Goal: Information Seeking & Learning: Learn about a topic

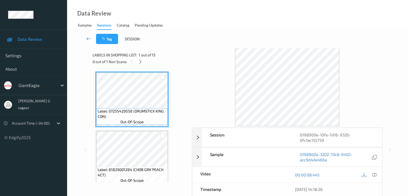
click at [88, 40] on icon at bounding box center [88, 38] width 5 height 5
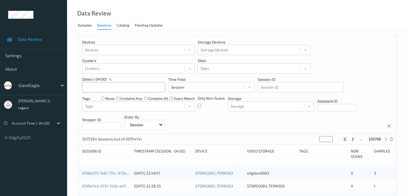
click at [121, 88] on input "text" at bounding box center [123, 87] width 83 height 10
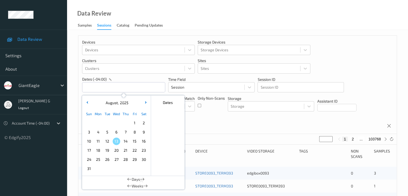
click at [142, 133] on span "9" at bounding box center [144, 132] width 8 height 8
click at [144, 132] on span "9" at bounding box center [144, 132] width 8 height 8
type input "[DATE] 00:00 -> [DATE] 23:59"
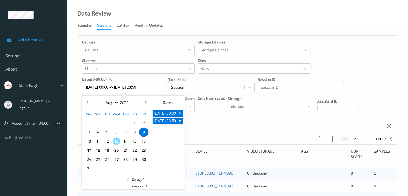
click at [357, 68] on div "Devices Devices Storage Devices Storage Devices Clusters Clusters Sites Sites d…" at bounding box center [237, 85] width 319 height 98
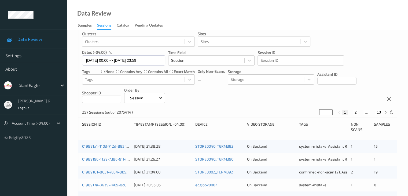
scroll to position [54, 0]
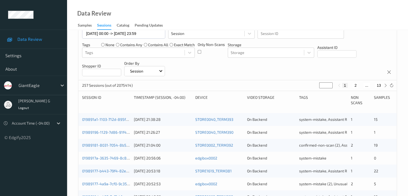
click at [380, 85] on button "13" at bounding box center [379, 85] width 8 height 5
type input "**"
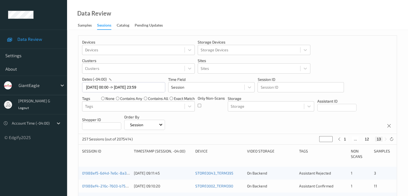
click at [369, 140] on button "12" at bounding box center [368, 139] width 8 height 5
type input "**"
click at [363, 139] on button "11" at bounding box center [361, 139] width 8 height 5
type input "**"
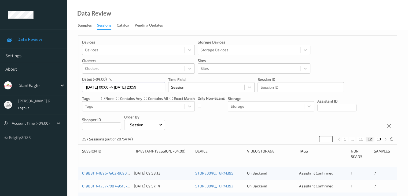
type input "**"
click at [359, 139] on button "10" at bounding box center [357, 139] width 8 height 5
type input "**"
click at [351, 139] on button "9" at bounding box center [351, 139] width 5 height 5
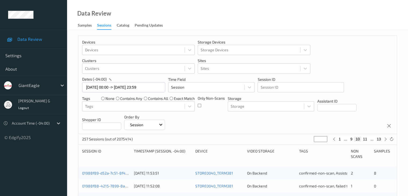
type input "*"
click at [353, 139] on button "8" at bounding box center [353, 139] width 5 height 5
type input "*"
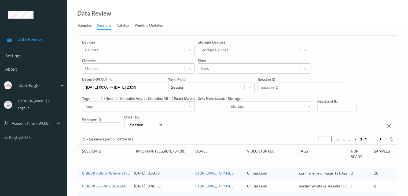
click at [356, 139] on button "7" at bounding box center [355, 139] width 5 height 5
type input "*"
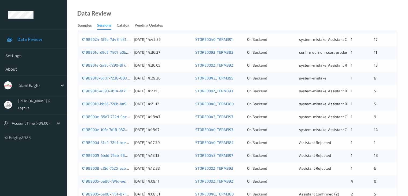
scroll to position [250, 0]
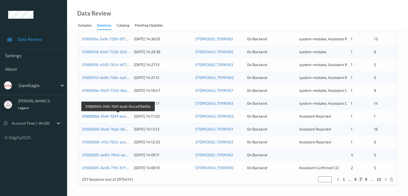
click at [100, 118] on link "0198900d-31d4-724f-bce6-0ccca37bb92b" at bounding box center [118, 116] width 72 height 5
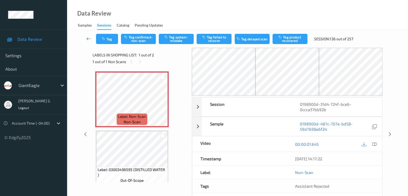
click at [89, 38] on icon at bounding box center [88, 38] width 5 height 5
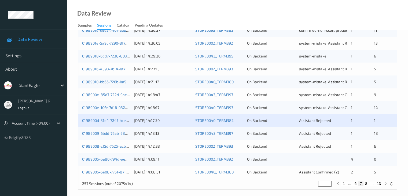
scroll to position [250, 0]
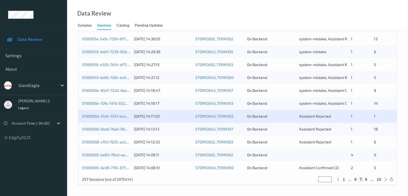
click at [104, 119] on div "0198900d-31d4-724f-bce6-0ccca37bb92b 09/08/2025 14:17:20 STORE0040_TERM382 On B…" at bounding box center [237, 116] width 319 height 13
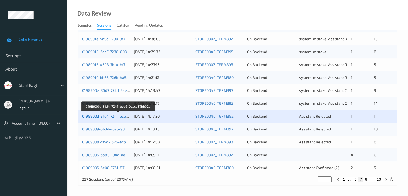
click at [96, 116] on link "0198900d-31d4-724f-bce6-0ccca37bb92b" at bounding box center [118, 116] width 72 height 5
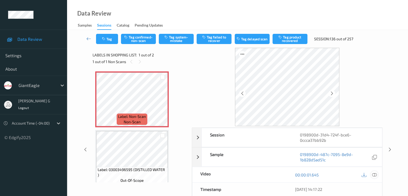
click at [375, 173] on icon at bounding box center [374, 174] width 5 height 5
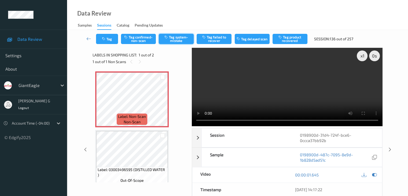
click at [179, 41] on button "Tag system-mistake" at bounding box center [176, 39] width 35 height 10
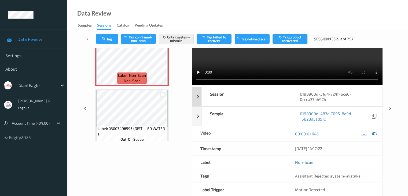
scroll to position [54, 0]
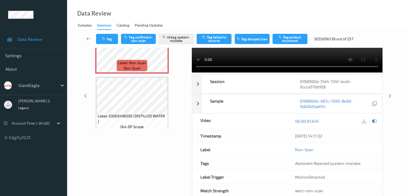
click at [89, 38] on icon at bounding box center [88, 38] width 5 height 5
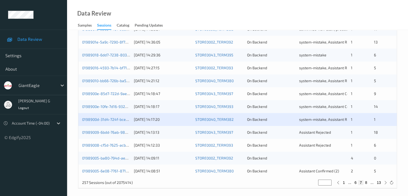
scroll to position [250, 0]
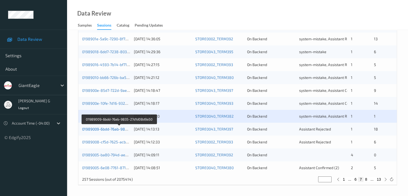
click at [108, 130] on link "01989009-6bdd-76ab-9835-27d1d08d9a50" at bounding box center [119, 129] width 74 height 5
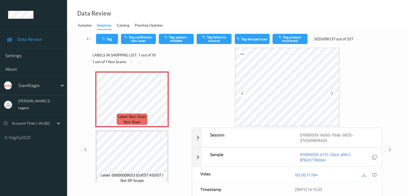
click at [375, 174] on icon at bounding box center [374, 174] width 5 height 5
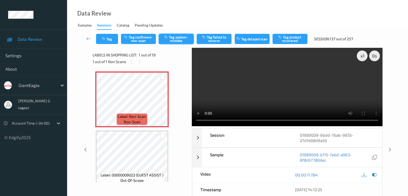
click at [171, 40] on button "Tag system-mistake" at bounding box center [176, 39] width 35 height 10
click at [90, 38] on icon at bounding box center [88, 38] width 5 height 5
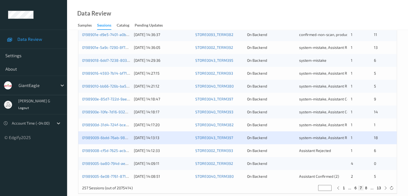
scroll to position [250, 0]
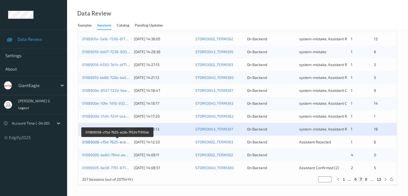
click at [105, 142] on link "01989008-cf5d-7625-acbb-7f52471310dc" at bounding box center [117, 142] width 71 height 5
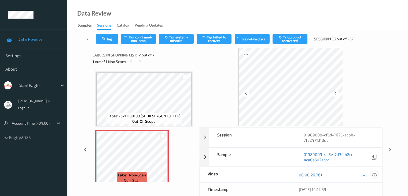
click at [376, 174] on icon at bounding box center [374, 174] width 5 height 5
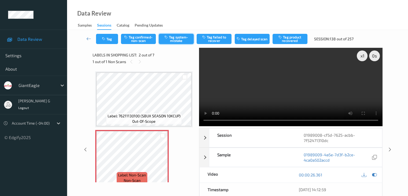
click at [178, 39] on button "Tag system-mistake" at bounding box center [176, 39] width 35 height 10
click at [106, 38] on icon "button" at bounding box center [104, 39] width 5 height 4
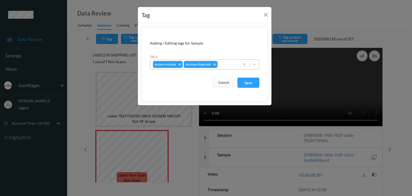
click at [233, 64] on div at bounding box center [228, 64] width 18 height 6
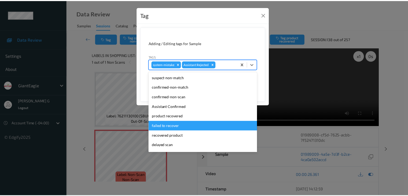
scroll to position [27, 0]
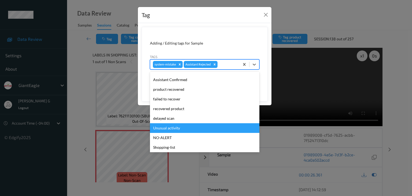
click at [167, 126] on div "Unusual activity" at bounding box center [205, 128] width 110 height 10
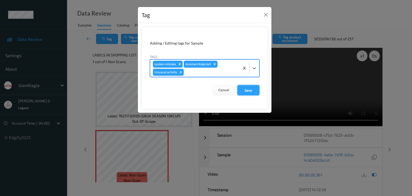
click at [250, 90] on button "Save" at bounding box center [249, 90] width 22 height 10
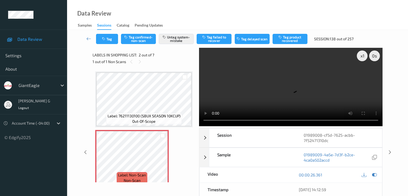
drag, startPoint x: 89, startPoint y: 39, endPoint x: 92, endPoint y: 30, distance: 10.0
click at [89, 39] on icon at bounding box center [88, 38] width 5 height 5
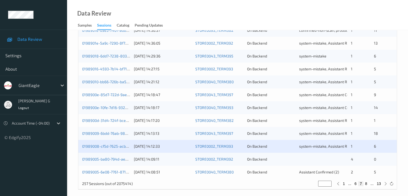
scroll to position [250, 0]
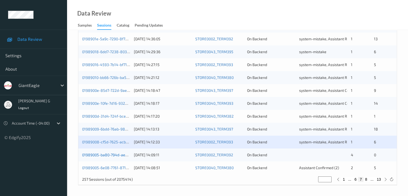
click at [106, 154] on link "01989005-ba80-794d-ae45-557da68dddc7" at bounding box center [119, 154] width 75 height 5
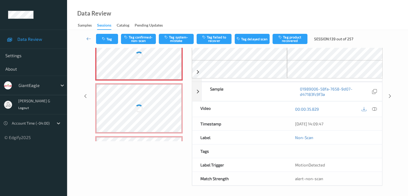
scroll to position [59, 0]
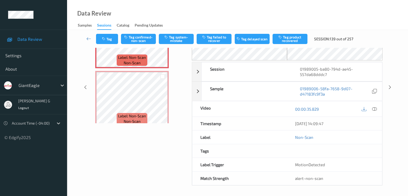
click at [128, 169] on div "Labels in shopping list: 1 out of 4 1 out of 4 Non Scans Label: Non-Scan non-sc…" at bounding box center [141, 87] width 96 height 197
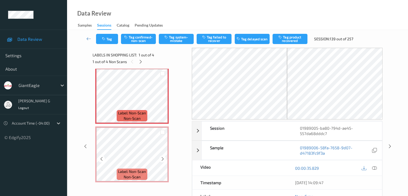
scroll to position [0, 0]
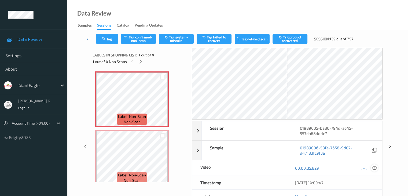
click at [375, 168] on icon at bounding box center [374, 168] width 5 height 5
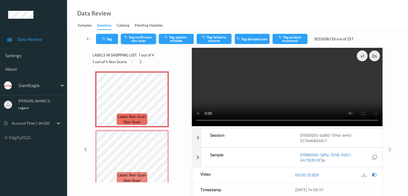
click at [146, 41] on button "Tag confirmed-non-scan" at bounding box center [138, 39] width 35 height 10
click at [220, 40] on button "Tag failed to recover" at bounding box center [214, 39] width 35 height 10
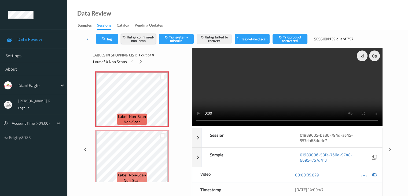
click at [141, 38] on button "Untag confirmed-non-scan" at bounding box center [138, 39] width 35 height 10
click at [214, 38] on button "Untag failed to recover" at bounding box center [214, 39] width 35 height 10
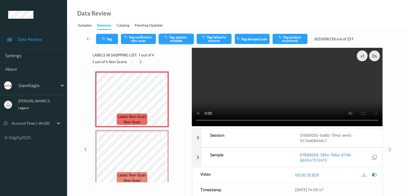
click at [182, 38] on button "Tag system-mistake" at bounding box center [176, 39] width 35 height 10
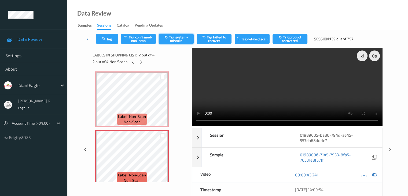
click at [179, 39] on button "Tag system-mistake" at bounding box center [176, 39] width 35 height 10
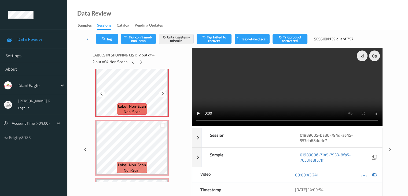
scroll to position [81, 0]
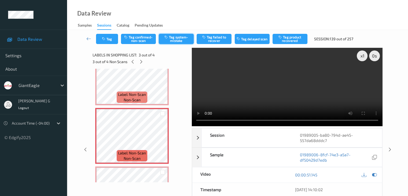
click at [176, 38] on button "Tag system-mistake" at bounding box center [176, 39] width 35 height 10
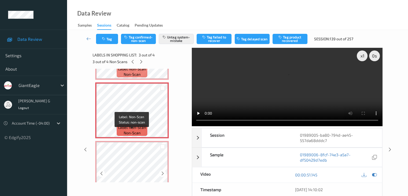
scroll to position [123, 0]
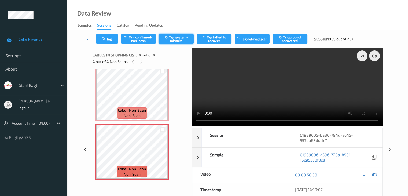
click at [173, 39] on button "Tag system-mistake" at bounding box center [176, 39] width 35 height 10
click at [91, 39] on link at bounding box center [89, 39] width 14 height 10
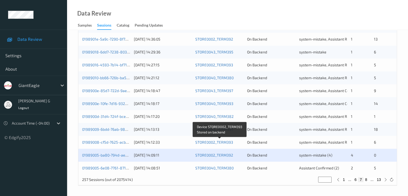
scroll to position [250, 0]
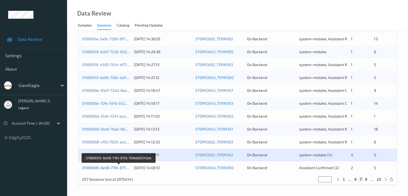
click at [101, 167] on link "01989005-6e08-7761-871b-7b9bb65243ab" at bounding box center [118, 167] width 73 height 5
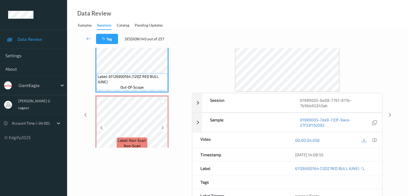
scroll to position [12, 0]
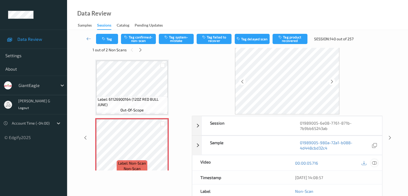
click at [376, 162] on icon at bounding box center [374, 163] width 5 height 5
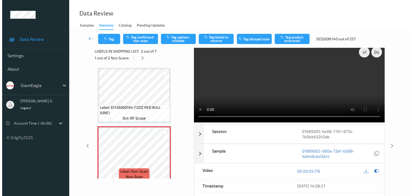
scroll to position [0, 0]
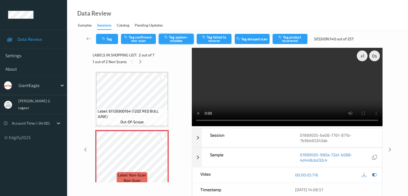
click at [181, 38] on button "Tag system-mistake" at bounding box center [176, 39] width 35 height 10
click at [112, 38] on button "Tag" at bounding box center [107, 39] width 22 height 10
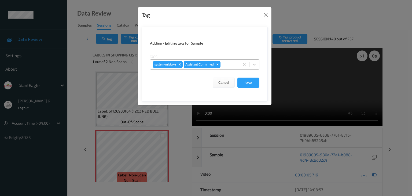
click at [229, 64] on div at bounding box center [229, 64] width 15 height 6
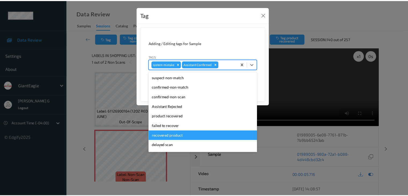
scroll to position [38, 0]
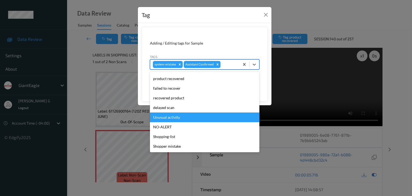
click at [169, 118] on div "Unusual activity" at bounding box center [205, 117] width 110 height 10
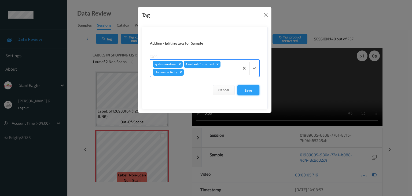
click at [252, 90] on button "Save" at bounding box center [249, 90] width 22 height 10
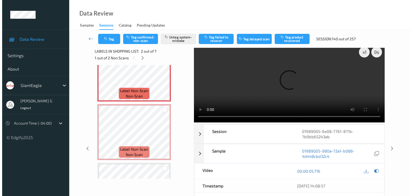
scroll to position [0, 0]
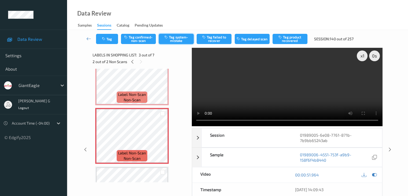
click at [174, 38] on button "Tag system-mistake" at bounding box center [176, 39] width 35 height 10
click at [104, 38] on icon "button" at bounding box center [104, 39] width 5 height 4
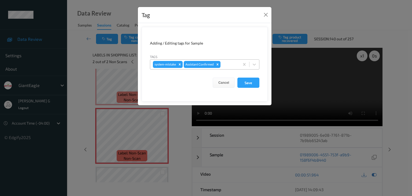
click at [229, 64] on div at bounding box center [229, 64] width 15 height 6
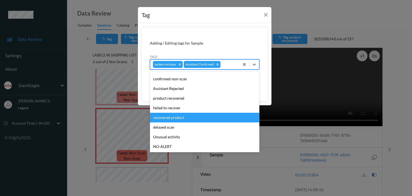
scroll to position [27, 0]
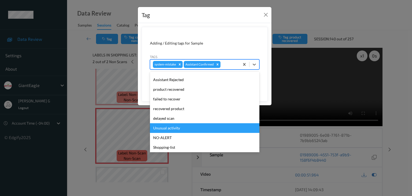
click at [173, 127] on div "Unusual activity" at bounding box center [205, 128] width 110 height 10
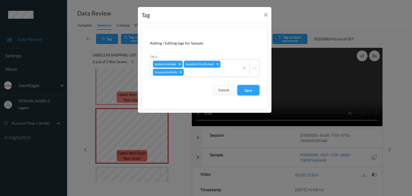
click at [249, 92] on button "Save" at bounding box center [249, 90] width 22 height 10
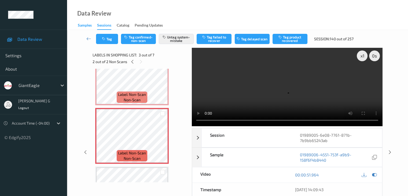
drag, startPoint x: 89, startPoint y: 39, endPoint x: 91, endPoint y: 29, distance: 10.1
click at [89, 39] on icon at bounding box center [88, 38] width 5 height 5
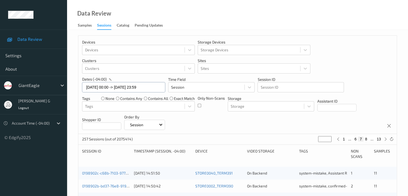
click at [157, 88] on input "[DATE] 00:00 -> [DATE] 23:59" at bounding box center [123, 87] width 83 height 10
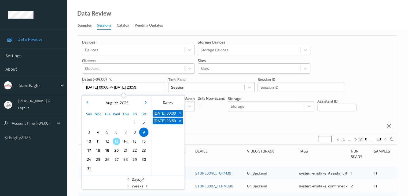
click at [181, 114] on span "+" at bounding box center [180, 114] width 6 height 6
type input "[DATE] 00:00"
type input "*"
click at [180, 115] on span "+" at bounding box center [180, 114] width 6 height 6
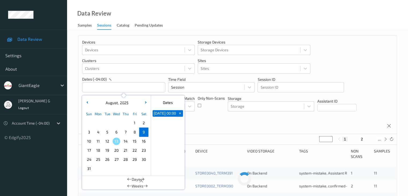
click at [180, 115] on div "09/08/2025 00:00 +" at bounding box center [168, 142] width 34 height 67
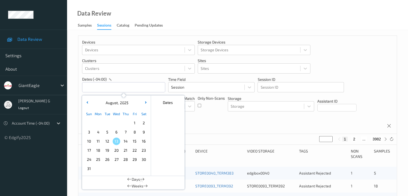
click at [135, 133] on span "8" at bounding box center [135, 132] width 8 height 8
type input "08/08/2025 00:00"
click at [146, 103] on button "button" at bounding box center [145, 102] width 5 height 5
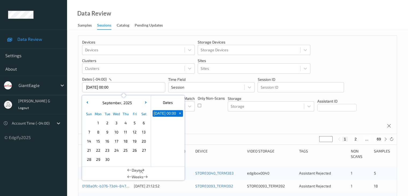
click at [180, 115] on span "+" at bounding box center [180, 114] width 6 height 6
click at [100, 132] on span "8" at bounding box center [99, 132] width 8 height 8
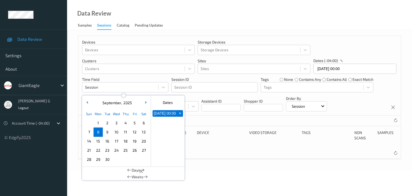
click at [99, 132] on span "8" at bounding box center [99, 132] width 8 height 8
type input "08/09/2025 00:00 -> 08/09/2025 23:59"
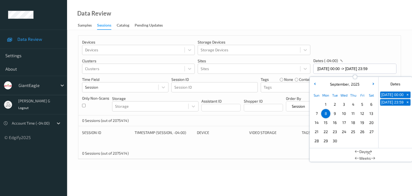
click at [391, 20] on div "Data Review Samples Sessions Catalog Pending Updates" at bounding box center [239, 15] width 345 height 30
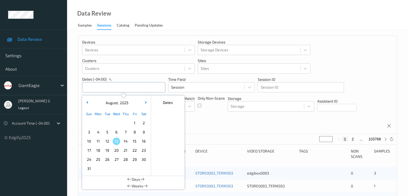
click at [116, 87] on input "text" at bounding box center [123, 87] width 83 height 10
click at [144, 132] on span "9" at bounding box center [144, 132] width 8 height 8
click at [145, 132] on span "9" at bounding box center [144, 132] width 8 height 8
type input "[DATE] 00:00 -> [DATE] 23:59"
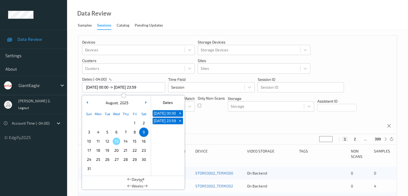
click at [208, 121] on div "Devices Devices Storage Devices Storage Devices Clusters Clusters Sites Sites d…" at bounding box center [237, 85] width 319 height 98
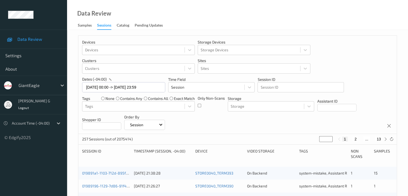
scroll to position [27, 0]
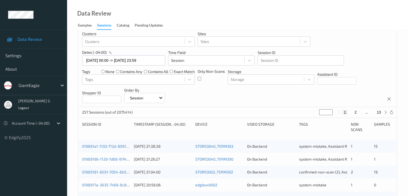
click at [380, 112] on button "13" at bounding box center [379, 112] width 8 height 5
type input "**"
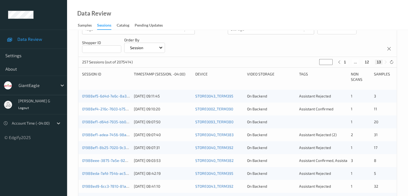
scroll to position [77, 0]
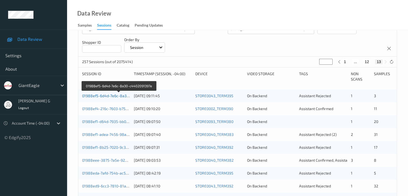
click at [105, 95] on link "01988ef5-6d4d-7e6c-8a30-c4402091397e" at bounding box center [119, 95] width 74 height 5
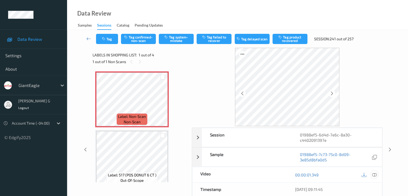
click at [375, 174] on icon at bounding box center [374, 174] width 5 height 5
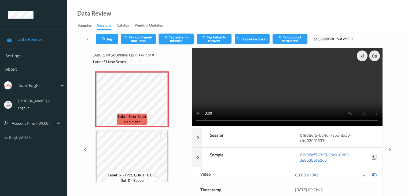
click at [182, 39] on button "Tag system-mistake" at bounding box center [176, 39] width 35 height 10
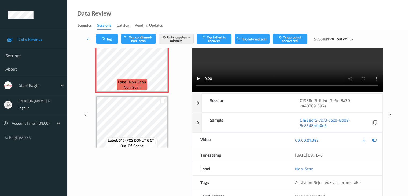
scroll to position [66, 0]
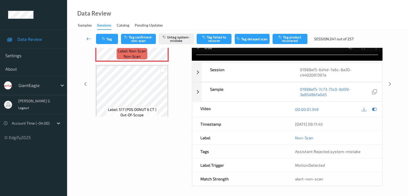
click at [88, 38] on icon at bounding box center [88, 38] width 5 height 5
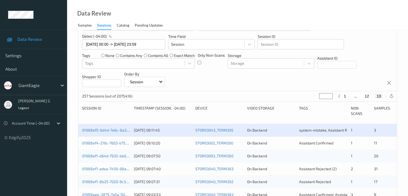
scroll to position [54, 0]
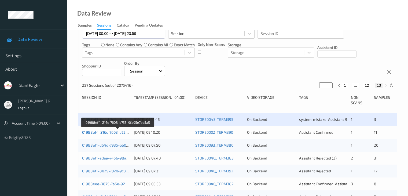
click at [100, 132] on link "01988ef4-216c-7603-b755-9fa95e7ed5a5" at bounding box center [118, 132] width 72 height 5
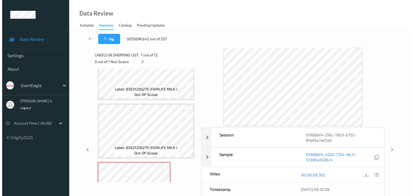
scroll to position [134, 0]
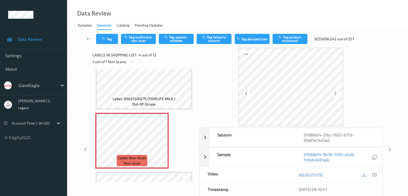
click at [376, 173] on icon at bounding box center [374, 174] width 5 height 5
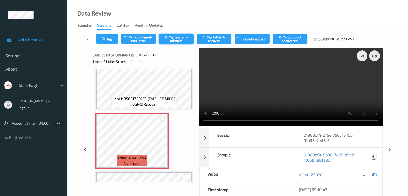
click at [179, 37] on button "Tag system-mistake" at bounding box center [176, 39] width 35 height 10
click at [109, 39] on button "Tag" at bounding box center [107, 39] width 22 height 10
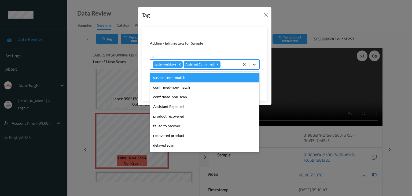
click at [230, 66] on div at bounding box center [229, 64] width 15 height 6
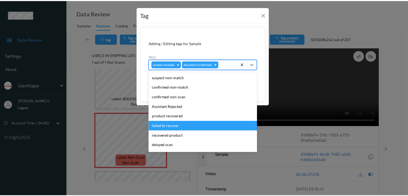
scroll to position [27, 0]
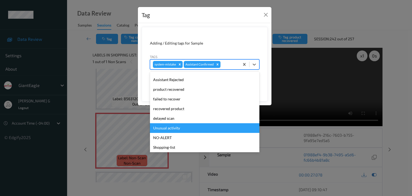
click at [177, 129] on div "Unusual activity" at bounding box center [205, 128] width 110 height 10
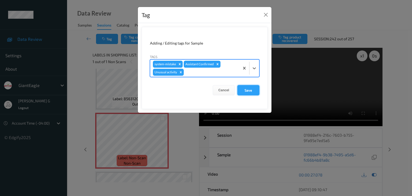
click at [250, 90] on button "Save" at bounding box center [249, 90] width 22 height 10
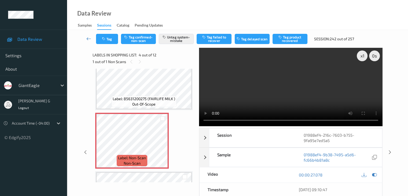
click at [89, 38] on icon at bounding box center [88, 38] width 5 height 5
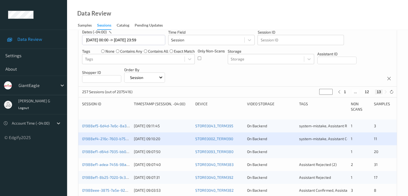
scroll to position [54, 0]
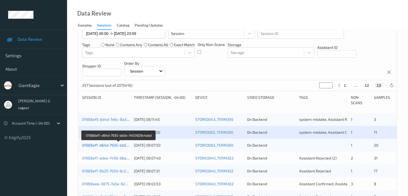
click at [105, 145] on link "01988ef1-d64d-7935-bb0e-1403929c4abd" at bounding box center [118, 145] width 73 height 5
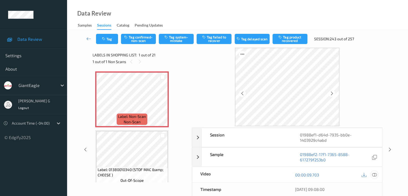
click at [375, 173] on icon at bounding box center [374, 174] width 5 height 5
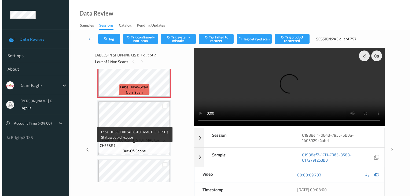
scroll to position [27, 0]
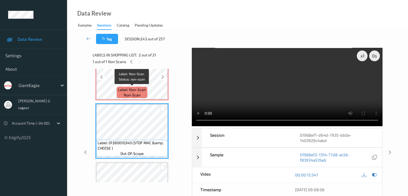
click at [118, 91] on div "Label: Non-Scan non-scan" at bounding box center [132, 92] width 31 height 11
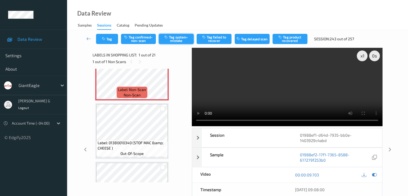
click at [186, 37] on button "Tag system-mistake" at bounding box center [176, 39] width 35 height 10
click at [105, 40] on icon "button" at bounding box center [104, 39] width 5 height 4
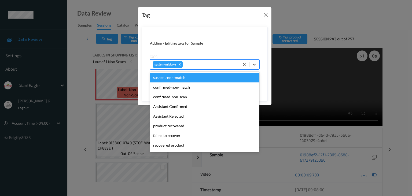
click at [202, 63] on div at bounding box center [210, 64] width 53 height 6
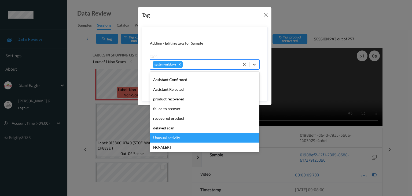
click at [171, 137] on div "Unusual activity" at bounding box center [205, 138] width 110 height 10
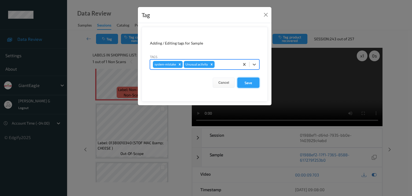
click at [249, 84] on button "Save" at bounding box center [249, 83] width 22 height 10
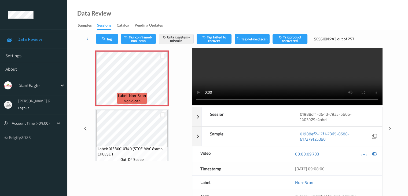
scroll to position [0, 0]
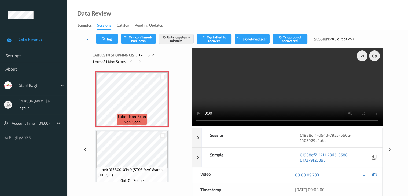
click at [90, 38] on icon at bounding box center [88, 38] width 5 height 5
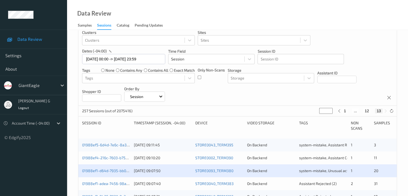
scroll to position [81, 0]
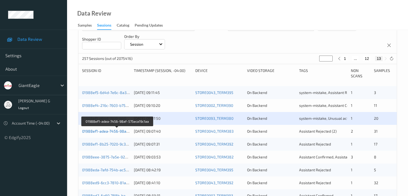
click at [95, 131] on link "01988ef1-adea-7456-98af-575eca19c1aa" at bounding box center [117, 131] width 71 height 5
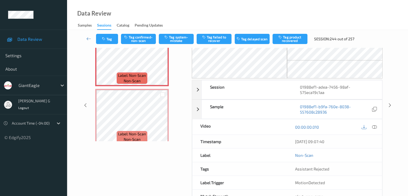
scroll to position [59, 0]
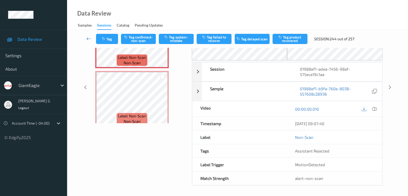
click at [87, 38] on icon at bounding box center [88, 38] width 5 height 5
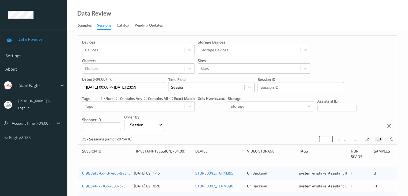
scroll to position [81, 0]
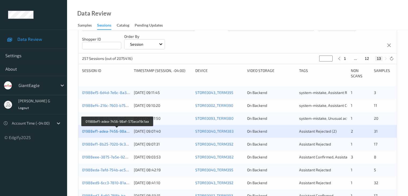
click at [115, 131] on link "01988ef1-adea-7456-98af-575eca19c1aa" at bounding box center [117, 131] width 71 height 5
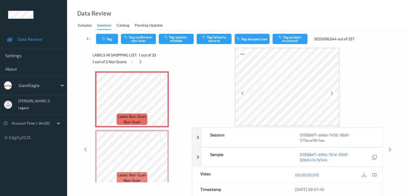
click at [375, 175] on icon at bounding box center [374, 174] width 5 height 5
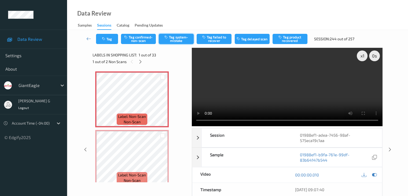
click at [175, 40] on button "Tag system-mistake" at bounding box center [176, 39] width 35 height 10
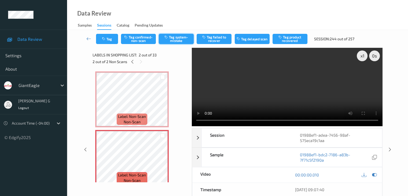
click at [178, 40] on button "Tag system-mistake" at bounding box center [176, 39] width 35 height 10
click at [89, 39] on icon at bounding box center [88, 38] width 5 height 5
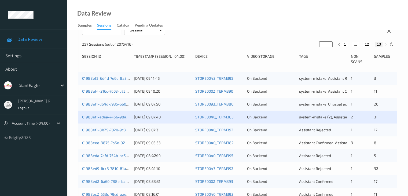
scroll to position [107, 0]
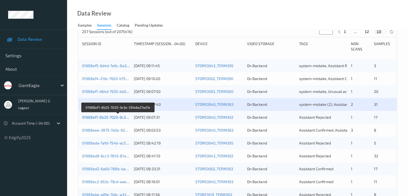
click at [104, 117] on link "01988ef1-8b25-7020-9c3e-591e6e27ad7e" at bounding box center [118, 117] width 72 height 5
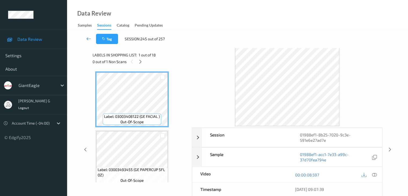
click at [90, 38] on icon at bounding box center [88, 38] width 5 height 5
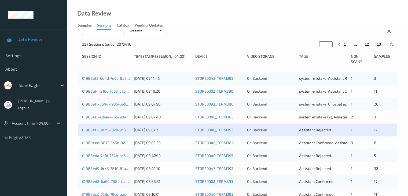
scroll to position [107, 0]
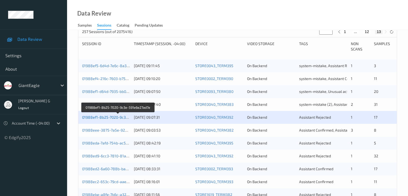
click at [101, 118] on link "01988ef1-8b25-7020-9c3e-591e6e27ad7e" at bounding box center [118, 117] width 72 height 5
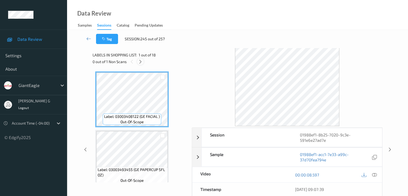
click at [141, 61] on icon at bounding box center [140, 61] width 5 height 5
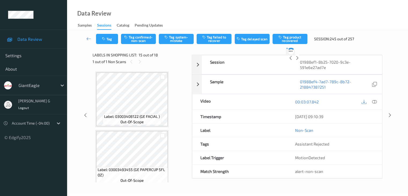
scroll to position [764, 0]
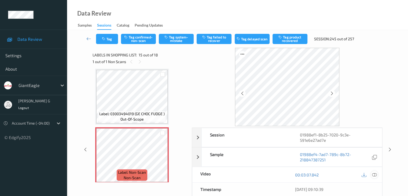
click at [375, 174] on icon at bounding box center [374, 174] width 5 height 5
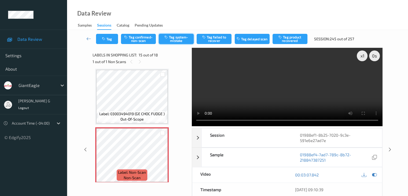
click at [173, 40] on button "Tag system-mistake" at bounding box center [176, 39] width 35 height 10
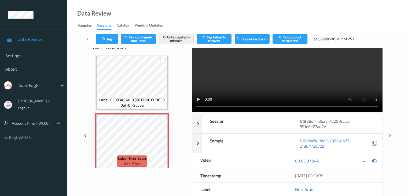
scroll to position [12, 0]
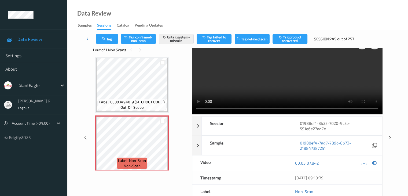
click at [87, 37] on icon at bounding box center [88, 38] width 5 height 5
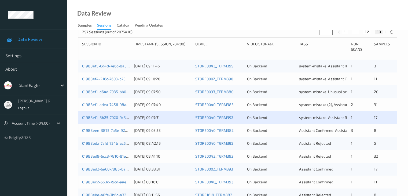
scroll to position [107, 0]
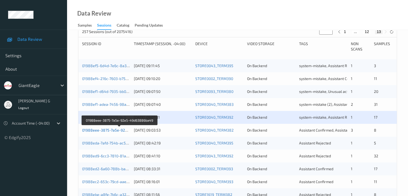
click at [102, 130] on link "01988eee-3875-7a5e-92e5-49d63886ba49" at bounding box center [120, 130] width 76 height 5
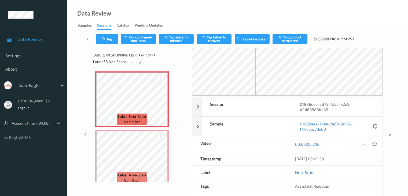
click at [140, 62] on icon at bounding box center [140, 61] width 5 height 5
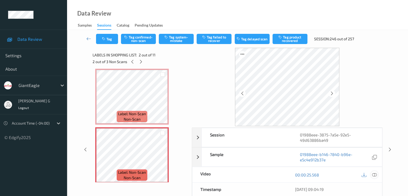
click at [376, 174] on icon at bounding box center [374, 174] width 5 height 5
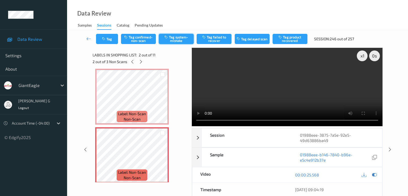
click at [177, 39] on button "Tag system-mistake" at bounding box center [176, 39] width 35 height 10
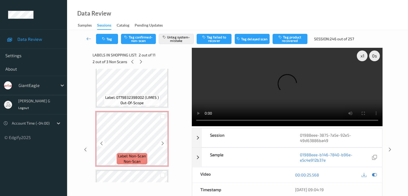
scroll to position [164, 0]
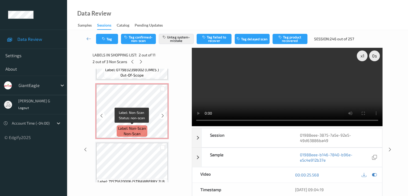
click at [128, 130] on span "Label: Non-Scan" at bounding box center [132, 128] width 28 height 5
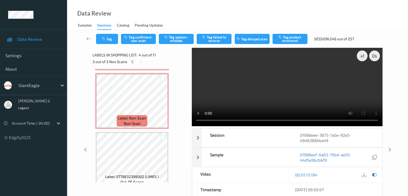
scroll to position [56, 0]
click at [178, 38] on button "Tag system-mistake" at bounding box center [176, 39] width 35 height 10
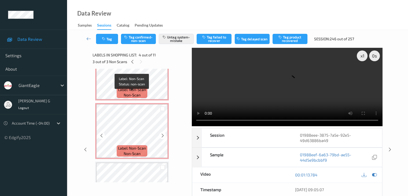
scroll to position [0, 0]
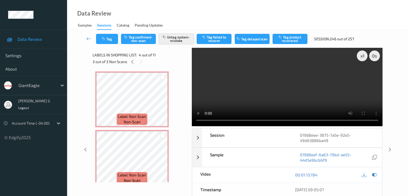
click at [177, 37] on button "Untag system-mistake" at bounding box center [176, 39] width 35 height 10
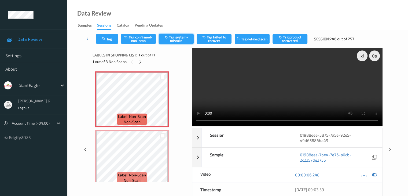
click at [172, 39] on button "Tag system-mistake" at bounding box center [176, 39] width 35 height 10
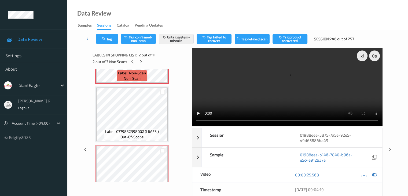
scroll to position [134, 0]
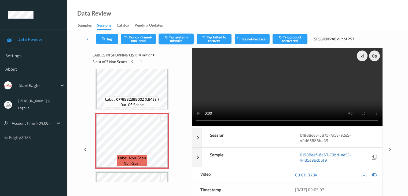
click at [180, 42] on button "Tag system-mistake" at bounding box center [176, 39] width 35 height 10
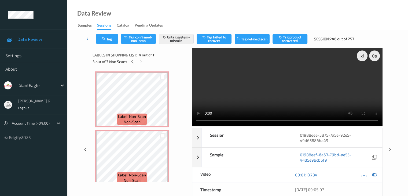
click at [89, 38] on icon at bounding box center [88, 38] width 5 height 5
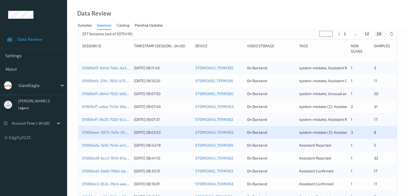
scroll to position [107, 0]
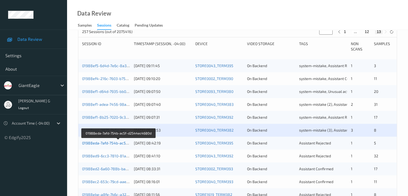
click at [101, 143] on link "01988eda-7afd-754b-ac5f-d2544ec4680d" at bounding box center [118, 143] width 73 height 5
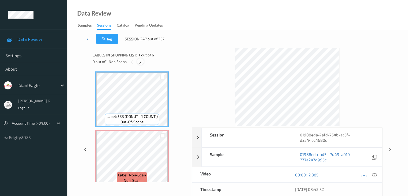
click at [142, 61] on icon at bounding box center [140, 61] width 5 height 5
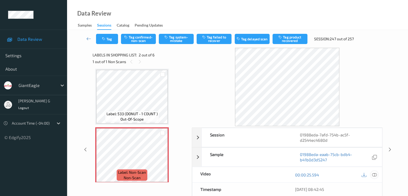
click at [376, 175] on icon at bounding box center [374, 174] width 5 height 5
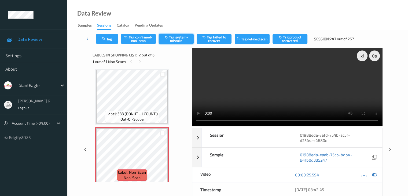
click at [182, 38] on button "Tag system-mistake" at bounding box center [176, 39] width 35 height 10
click at [87, 36] on icon at bounding box center [88, 38] width 5 height 5
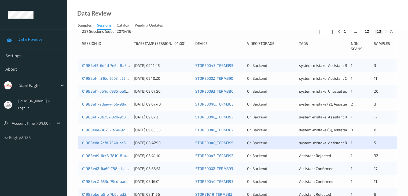
scroll to position [134, 0]
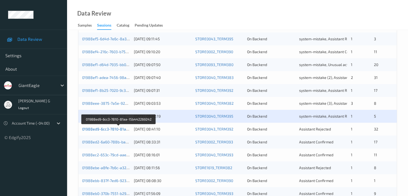
click at [96, 129] on link "01988ed9-6cc3-7810-81aa-15b442269242" at bounding box center [119, 129] width 74 height 5
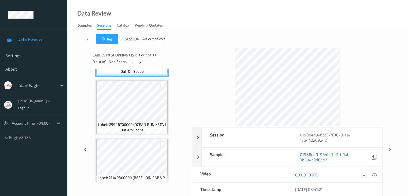
scroll to position [54, 0]
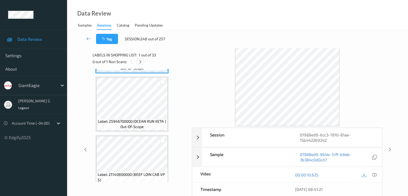
click at [140, 61] on icon at bounding box center [140, 61] width 5 height 5
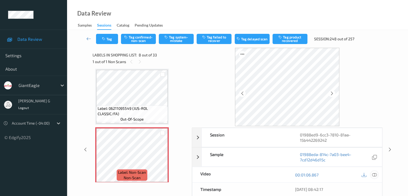
click at [376, 174] on icon at bounding box center [374, 174] width 5 height 5
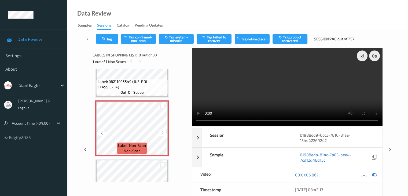
scroll to position [408, 0]
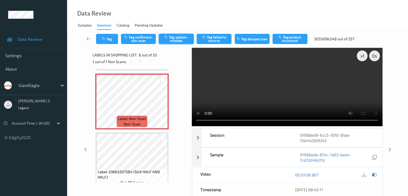
click at [181, 40] on button "Tag system-mistake" at bounding box center [176, 39] width 35 height 10
click at [89, 39] on icon at bounding box center [88, 38] width 5 height 5
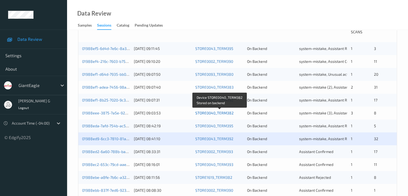
scroll to position [134, 0]
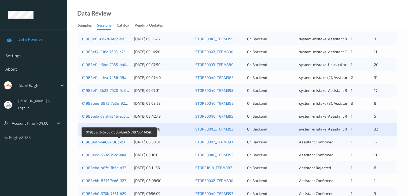
click at [109, 142] on link "01988ed2-6a60-788b-ba42-d1870b41d59c" at bounding box center [119, 142] width 74 height 5
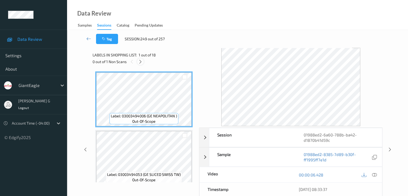
click at [142, 61] on icon at bounding box center [140, 61] width 5 height 5
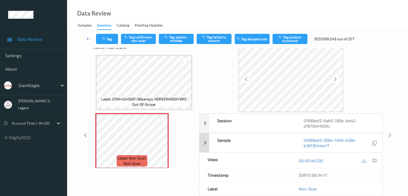
scroll to position [27, 0]
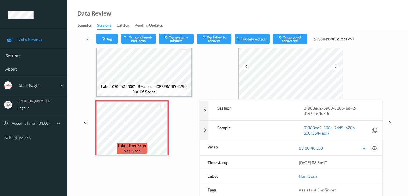
click at [375, 146] on icon at bounding box center [374, 148] width 5 height 5
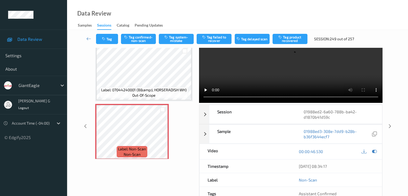
scroll to position [0, 0]
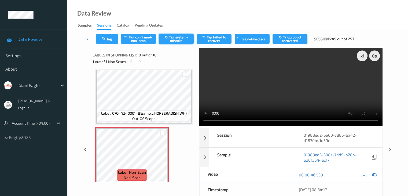
click at [180, 37] on button "Tag system-mistake" at bounding box center [176, 39] width 35 height 10
drag, startPoint x: 88, startPoint y: 40, endPoint x: 109, endPoint y: 12, distance: 34.7
click at [88, 39] on icon at bounding box center [88, 38] width 5 height 5
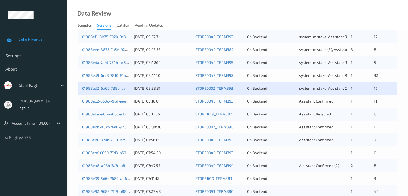
scroll to position [212, 0]
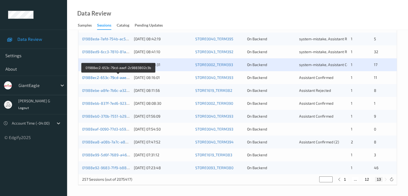
click at [108, 77] on link "01988ec2-653c-79cd-aaef-2c9883802c3b" at bounding box center [118, 77] width 73 height 5
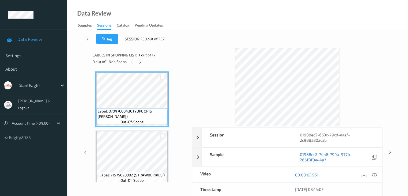
drag, startPoint x: 141, startPoint y: 61, endPoint x: 143, endPoint y: 64, distance: 3.5
click at [141, 61] on icon at bounding box center [140, 61] width 5 height 5
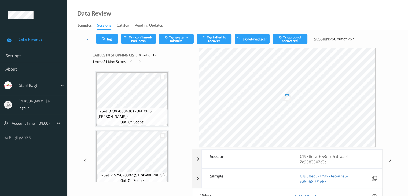
scroll to position [120, 0]
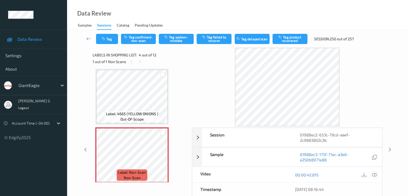
click at [375, 174] on icon at bounding box center [374, 174] width 5 height 5
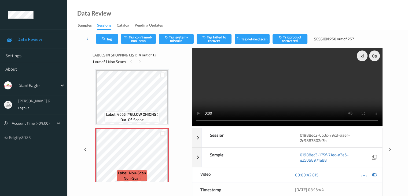
scroll to position [93, 0]
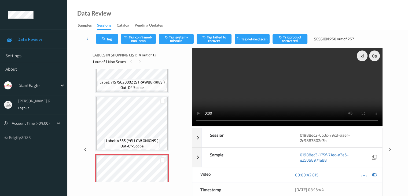
click at [198, 119] on video at bounding box center [287, 87] width 191 height 78
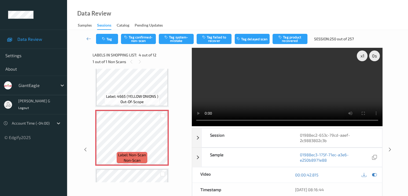
scroll to position [147, 0]
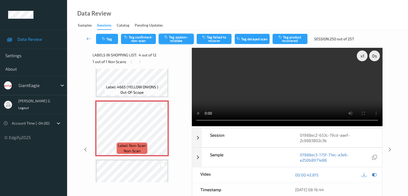
click at [177, 39] on button "Tag system-mistake" at bounding box center [176, 39] width 35 height 10
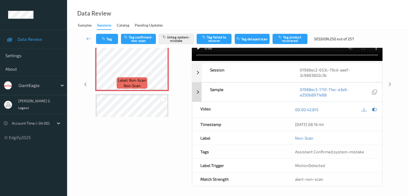
scroll to position [66, 0]
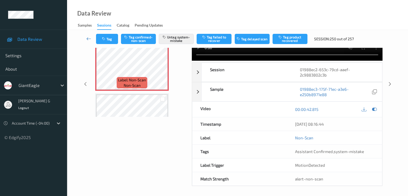
click at [88, 38] on icon at bounding box center [88, 38] width 5 height 5
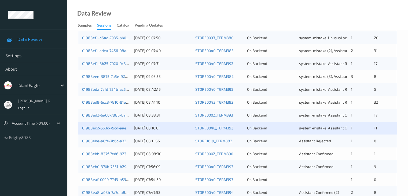
scroll to position [188, 0]
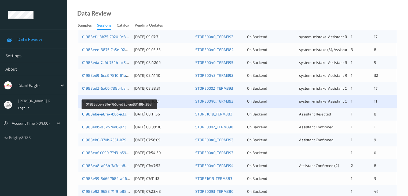
click at [100, 112] on link "01988ebe-a8fe-7b6c-a32b-aa83488428ef" at bounding box center [119, 114] width 75 height 5
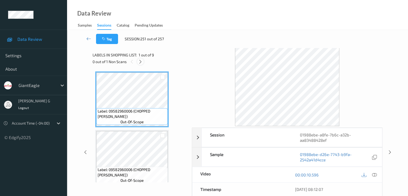
click at [142, 60] on icon at bounding box center [140, 61] width 5 height 5
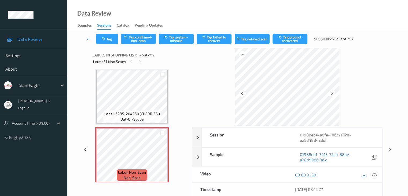
click at [375, 173] on icon at bounding box center [374, 174] width 5 height 5
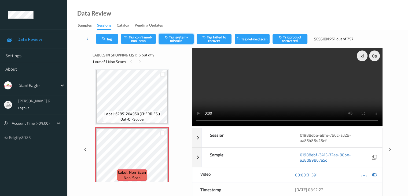
click at [176, 36] on button "Tag system-mistake" at bounding box center [176, 39] width 35 height 10
click at [90, 39] on icon at bounding box center [88, 38] width 5 height 5
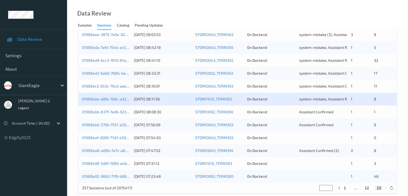
scroll to position [212, 0]
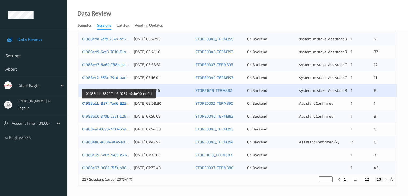
click at [106, 103] on link "01988ebb-837f-7ed6-9237-b7dbe90abe0d" at bounding box center [118, 103] width 73 height 5
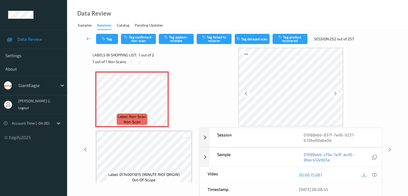
click at [376, 174] on icon at bounding box center [374, 174] width 5 height 5
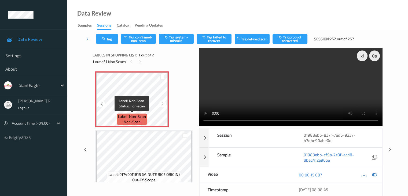
scroll to position [6, 0]
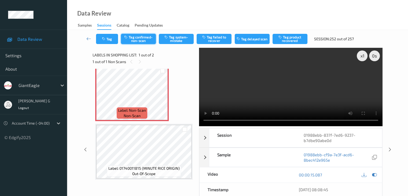
click at [146, 39] on button "Tag confirmed-non-scan" at bounding box center [138, 39] width 35 height 10
click at [286, 39] on button "Tag product recovered" at bounding box center [290, 39] width 35 height 10
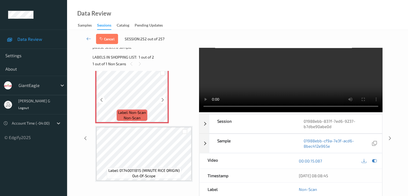
scroll to position [27, 0]
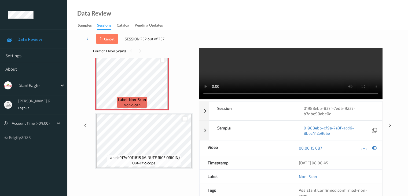
click at [186, 118] on div at bounding box center [184, 118] width 5 height 5
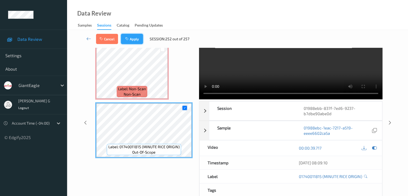
click at [135, 40] on button "Apply" at bounding box center [132, 39] width 22 height 10
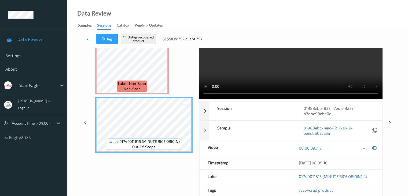
click at [90, 39] on icon at bounding box center [88, 38] width 5 height 5
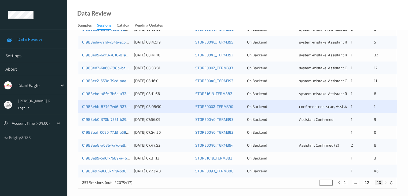
scroll to position [212, 0]
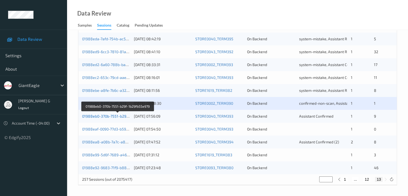
click at [95, 115] on link "01988eb0-370b-7551-b29f-1b29fb55e979" at bounding box center [117, 116] width 71 height 5
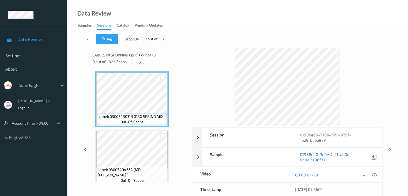
click at [141, 61] on icon at bounding box center [140, 61] width 5 height 5
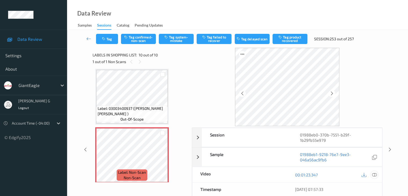
click at [375, 174] on icon at bounding box center [374, 174] width 5 height 5
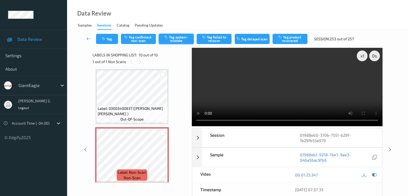
click at [177, 40] on button "Tag system-mistake" at bounding box center [176, 39] width 35 height 10
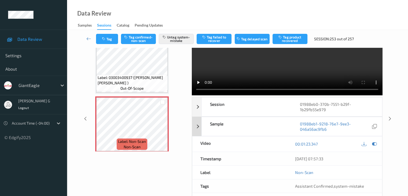
scroll to position [0, 0]
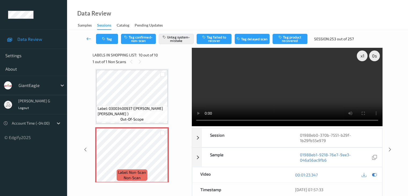
click at [88, 38] on icon at bounding box center [88, 38] width 5 height 5
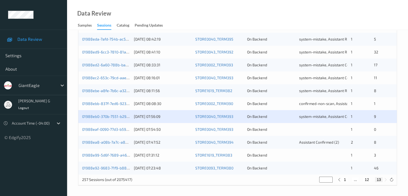
scroll to position [212, 0]
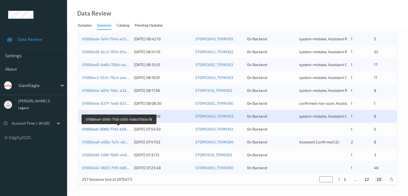
click at [107, 128] on link "01988eaf-0090-77d3-b595-0a8c07b0ac18" at bounding box center [118, 129] width 73 height 5
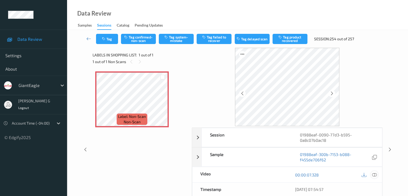
click at [376, 174] on icon at bounding box center [374, 174] width 5 height 5
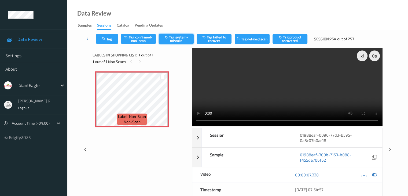
click at [182, 38] on button "Tag system-mistake" at bounding box center [176, 39] width 35 height 10
drag, startPoint x: 88, startPoint y: 38, endPoint x: 89, endPoint y: 35, distance: 3.9
click at [88, 38] on icon at bounding box center [88, 38] width 5 height 5
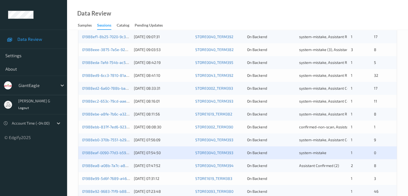
scroll to position [212, 0]
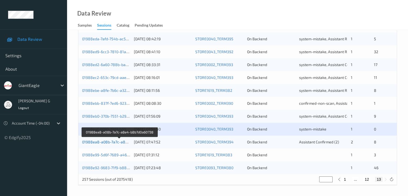
click at [107, 142] on link "01988ea8-a08b-7a7c-a8e4-b8b7d0a60738" at bounding box center [119, 142] width 75 height 5
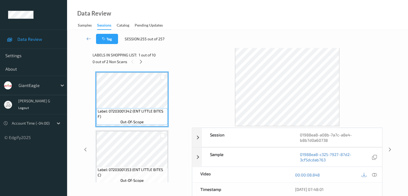
click at [142, 61] on icon at bounding box center [141, 61] width 5 height 5
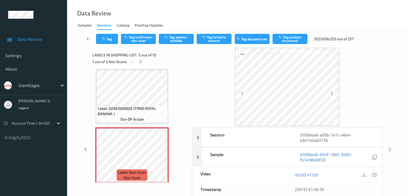
click at [375, 174] on icon at bounding box center [374, 174] width 5 height 5
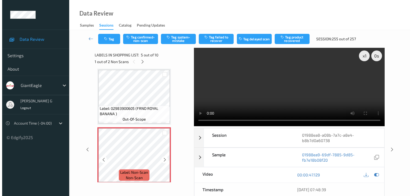
scroll to position [205, 0]
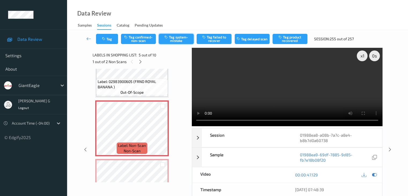
click at [176, 40] on button "Tag system-mistake" at bounding box center [176, 39] width 35 height 10
click at [110, 38] on button "Tag" at bounding box center [107, 39] width 22 height 10
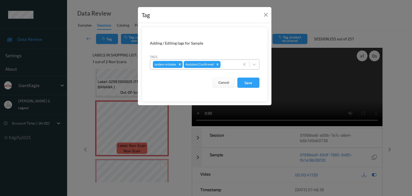
click at [232, 63] on div at bounding box center [229, 64] width 15 height 6
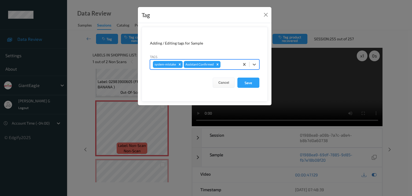
click at [232, 63] on div at bounding box center [229, 64] width 15 height 6
click at [230, 63] on div at bounding box center [229, 64] width 15 height 6
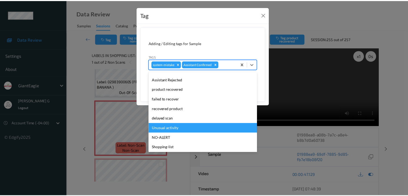
scroll to position [38, 0]
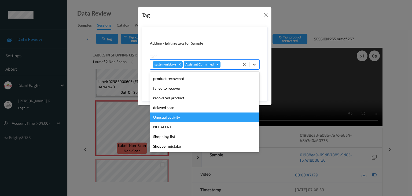
click at [172, 117] on div "Unusual activity" at bounding box center [205, 117] width 110 height 10
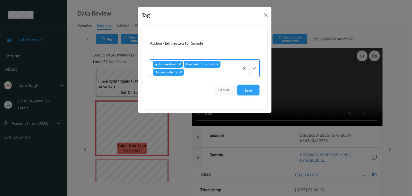
click at [248, 90] on button "Save" at bounding box center [249, 90] width 22 height 10
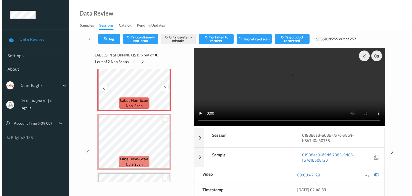
scroll to position [259, 0]
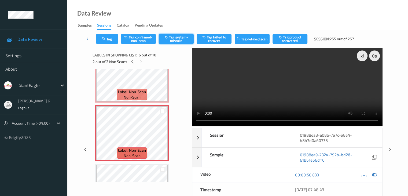
click at [180, 38] on button "Tag system-mistake" at bounding box center [176, 39] width 35 height 10
click at [109, 41] on button "Tag" at bounding box center [107, 39] width 22 height 10
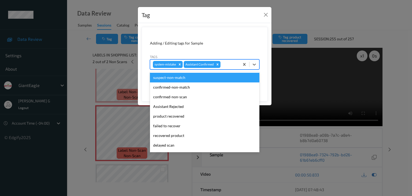
click at [227, 63] on div at bounding box center [229, 64] width 15 height 6
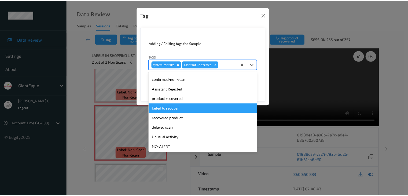
scroll to position [27, 0]
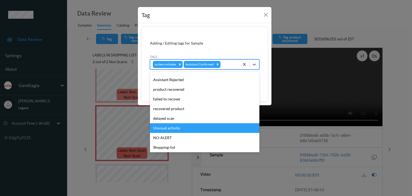
click at [175, 129] on div "Unusual activity" at bounding box center [205, 128] width 110 height 10
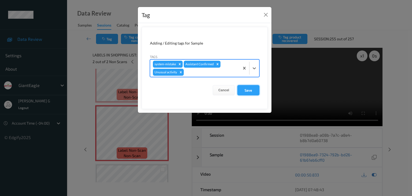
drag, startPoint x: 249, startPoint y: 89, endPoint x: 243, endPoint y: 88, distance: 5.7
click at [248, 89] on button "Save" at bounding box center [249, 90] width 22 height 10
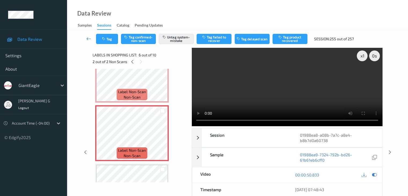
click at [89, 37] on icon at bounding box center [88, 38] width 5 height 5
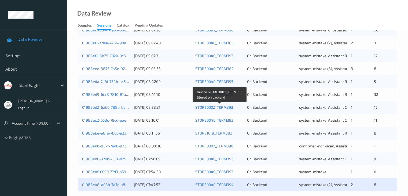
scroll to position [212, 0]
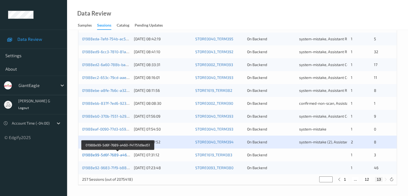
click at [110, 155] on link "01988e99-5d6f-7689-a460-f41751d9ed51" at bounding box center [118, 154] width 72 height 5
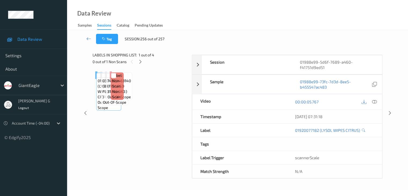
scroll to position [66, 0]
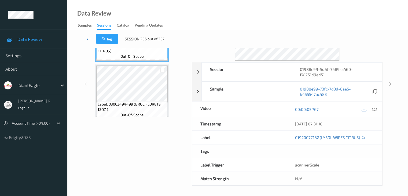
click at [89, 37] on icon at bounding box center [88, 38] width 5 height 5
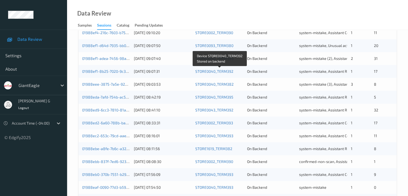
scroll to position [212, 0]
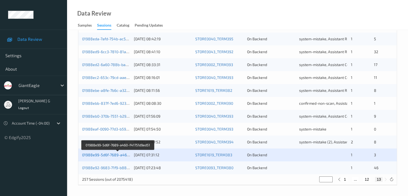
click at [108, 154] on link "01988e99-5d6f-7689-a460-f41751d9ed51" at bounding box center [118, 154] width 72 height 5
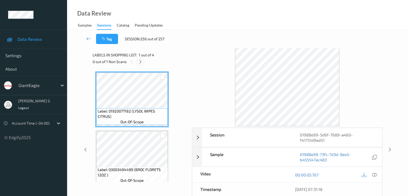
click at [141, 60] on icon at bounding box center [140, 61] width 5 height 5
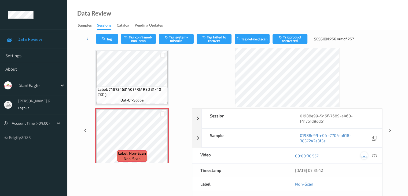
scroll to position [27, 0]
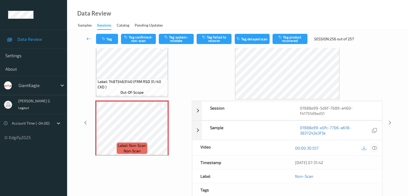
click at [374, 147] on icon at bounding box center [374, 148] width 5 height 5
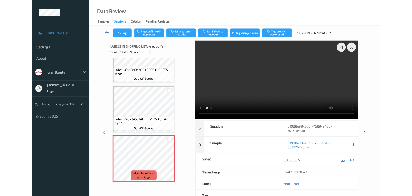
scroll to position [87, 0]
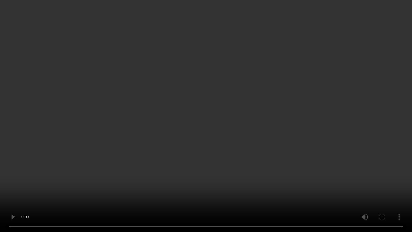
click at [100, 189] on video at bounding box center [206, 116] width 412 height 232
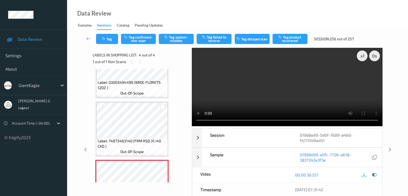
click at [381, 194] on div "[DATE] 07:31:42" at bounding box center [334, 189] width 95 height 13
click at [179, 38] on button "Tag system-mistake" at bounding box center [176, 39] width 35 height 10
click at [108, 36] on button "Tag" at bounding box center [107, 39] width 22 height 10
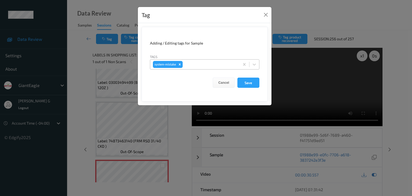
click at [213, 64] on div at bounding box center [210, 64] width 53 height 6
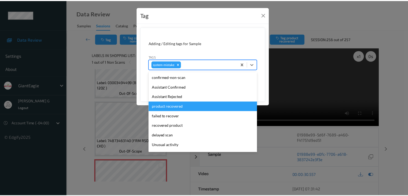
scroll to position [27, 0]
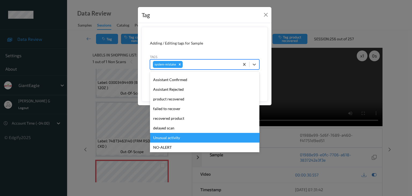
click at [167, 138] on div "Unusual activity" at bounding box center [205, 138] width 110 height 10
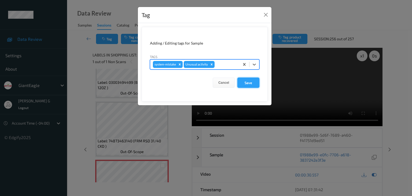
click at [249, 83] on button "Save" at bounding box center [249, 83] width 22 height 10
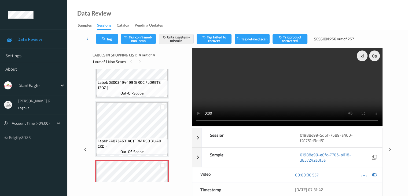
click at [87, 38] on icon at bounding box center [88, 38] width 5 height 5
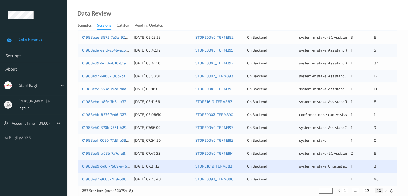
scroll to position [212, 0]
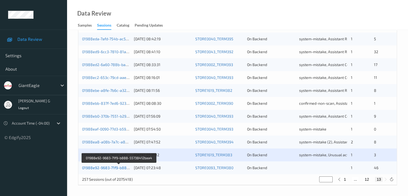
click at [110, 168] on link "01988e92-9683-71f9-b888-55738412baa4" at bounding box center [119, 167] width 74 height 5
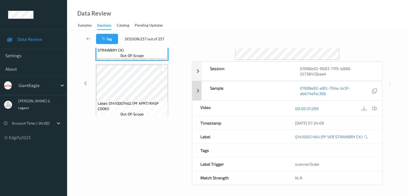
scroll to position [66, 0]
click at [88, 39] on icon at bounding box center [88, 38] width 5 height 5
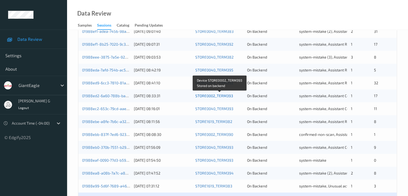
scroll to position [212, 0]
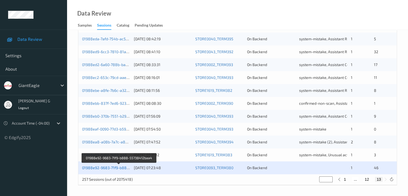
click at [104, 168] on link "01988e92-9683-71f9-b888-55738412baa4" at bounding box center [119, 167] width 74 height 5
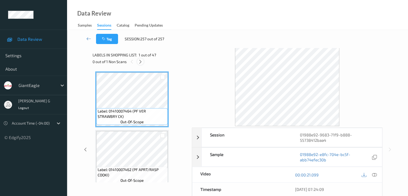
click at [141, 62] on icon at bounding box center [140, 61] width 5 height 5
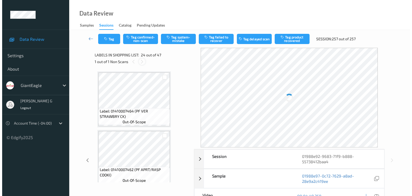
scroll to position [1290, 0]
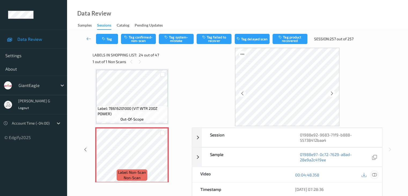
click at [375, 173] on icon at bounding box center [374, 174] width 5 height 5
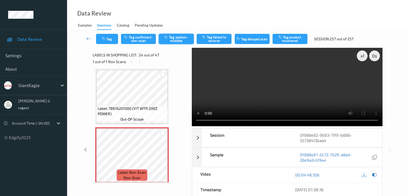
click at [180, 37] on button "Tag system-mistake" at bounding box center [176, 39] width 35 height 10
click at [112, 39] on button "Tag" at bounding box center [107, 39] width 22 height 10
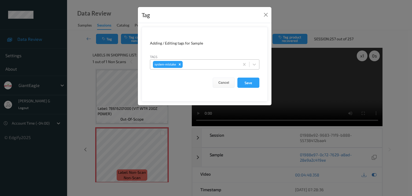
click at [218, 65] on div at bounding box center [210, 64] width 53 height 6
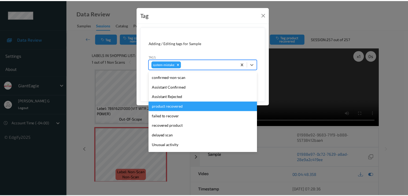
scroll to position [27, 0]
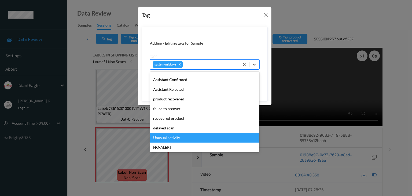
click at [175, 138] on div "Unusual activity" at bounding box center [205, 138] width 110 height 10
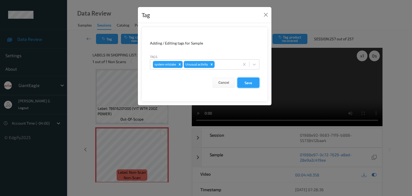
click at [253, 82] on button "Save" at bounding box center [249, 83] width 22 height 10
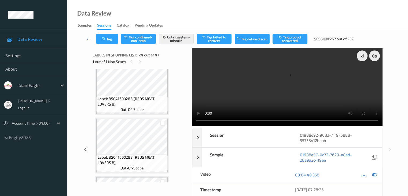
scroll to position [1344, 0]
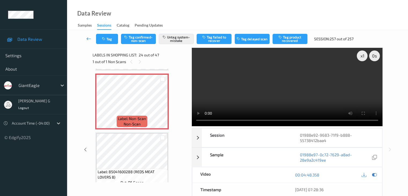
click at [88, 39] on icon at bounding box center [88, 38] width 5 height 5
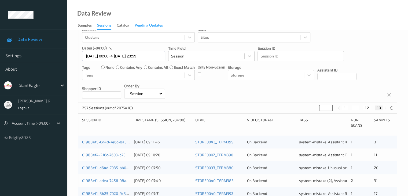
scroll to position [24, 0]
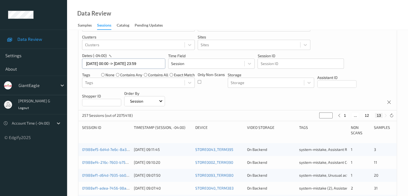
click at [157, 65] on input "[DATE] 00:00 -> [DATE] 23:59" at bounding box center [123, 64] width 83 height 10
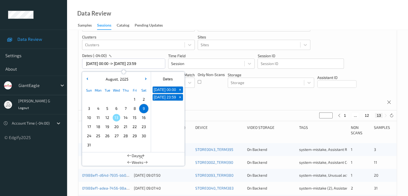
drag, startPoint x: 180, startPoint y: 92, endPoint x: 181, endPoint y: 94, distance: 2.7
click at [180, 92] on span "+" at bounding box center [180, 90] width 6 height 6
type input "[DATE] 00:00"
type input "*"
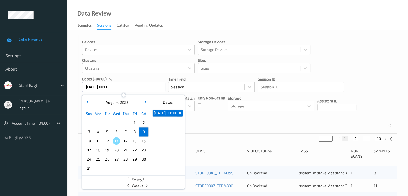
scroll to position [0, 0]
click at [181, 115] on span "+" at bounding box center [180, 114] width 6 height 6
click at [90, 141] on span "10" at bounding box center [89, 141] width 8 height 8
click at [88, 142] on span "10" at bounding box center [89, 141] width 8 height 8
type input "[DATE] 00:00 -> [DATE] 23:59"
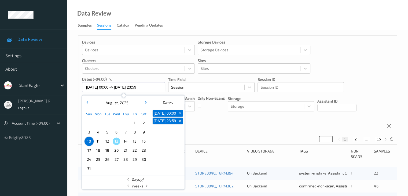
click at [354, 63] on div "Devices Devices Storage Devices Storage Devices Clusters Clusters Sites Sites d…" at bounding box center [237, 85] width 319 height 98
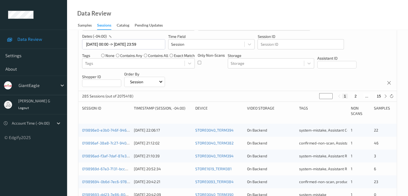
scroll to position [54, 0]
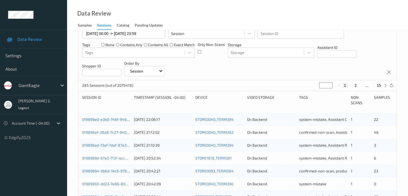
click at [356, 85] on button "2" at bounding box center [355, 85] width 5 height 5
type input "*"
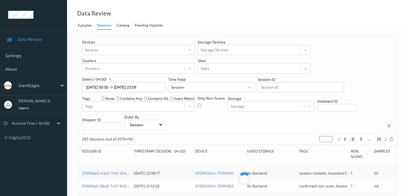
scroll to position [0, 0]
click at [361, 139] on button "3" at bounding box center [360, 139] width 5 height 5
type input "*"
click at [365, 140] on button "4" at bounding box center [364, 139] width 5 height 5
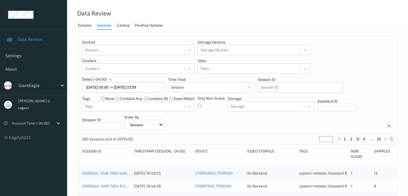
type input "*"
click at [367, 140] on button "5" at bounding box center [366, 139] width 5 height 5
type input "*"
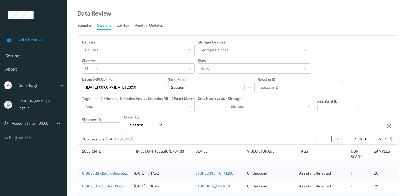
scroll to position [27, 0]
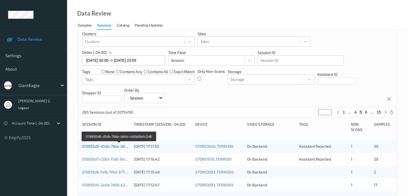
click at [113, 146] on link "019895d8-d5db-79bb-b64b-cb0b69afc2d8" at bounding box center [119, 146] width 74 height 5
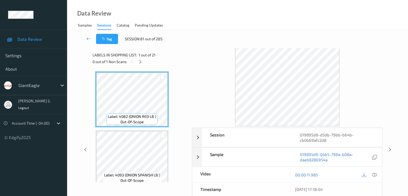
drag, startPoint x: 141, startPoint y: 61, endPoint x: 151, endPoint y: 66, distance: 11.7
click at [141, 61] on icon at bounding box center [140, 61] width 5 height 5
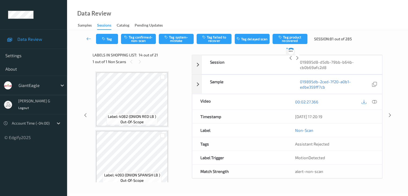
scroll to position [705, 0]
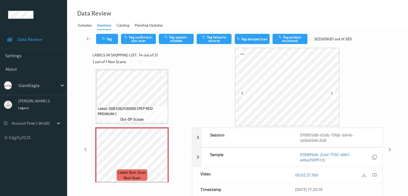
click at [376, 174] on icon at bounding box center [374, 174] width 5 height 5
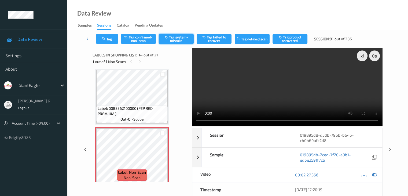
click at [178, 36] on button "Tag system-mistake" at bounding box center [176, 39] width 35 height 10
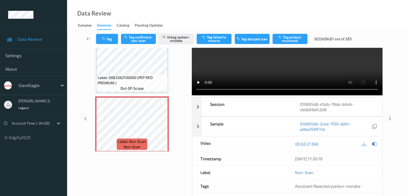
scroll to position [54, 0]
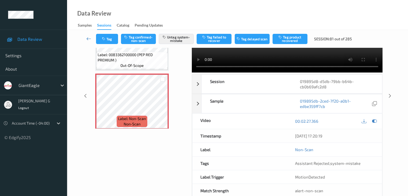
drag, startPoint x: 90, startPoint y: 37, endPoint x: 90, endPoint y: 23, distance: 14.5
click at [90, 37] on icon at bounding box center [88, 38] width 5 height 5
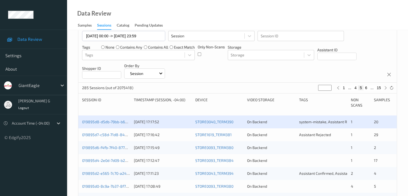
scroll to position [54, 0]
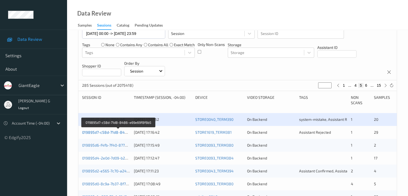
click at [100, 132] on link "019895d7-c58d-71d8-8486-e69e69f8f6b5" at bounding box center [118, 132] width 73 height 5
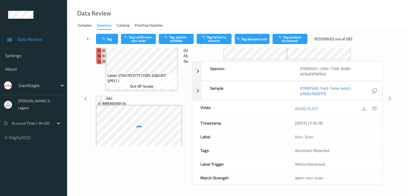
scroll to position [35, 0]
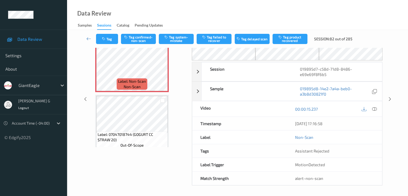
click at [215, 14] on div "Data Review Samples Sessions Catalog Pending Updates" at bounding box center [237, 15] width 341 height 30
click at [86, 38] on icon at bounding box center [88, 38] width 5 height 5
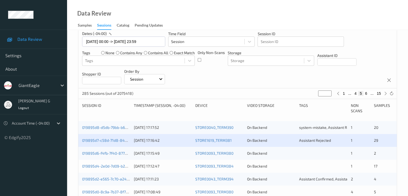
scroll to position [54, 0]
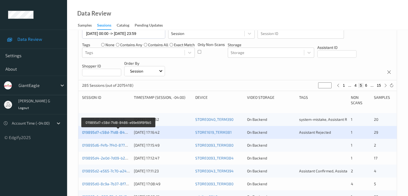
click at [112, 133] on link "019895d7-c58d-71d8-8486-e69e69f8f6b5" at bounding box center [118, 132] width 73 height 5
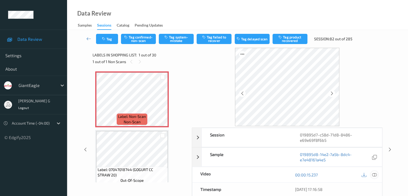
click at [376, 173] on icon at bounding box center [374, 174] width 5 height 5
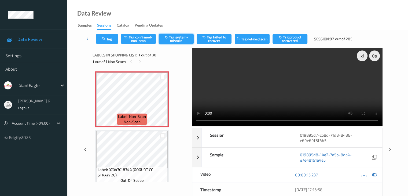
click at [175, 39] on button "Tag system-mistake" at bounding box center [176, 39] width 35 height 10
click at [88, 38] on icon at bounding box center [88, 38] width 5 height 5
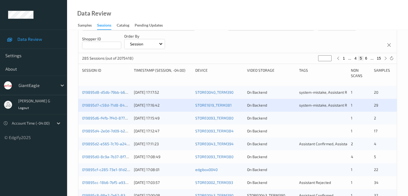
scroll to position [107, 0]
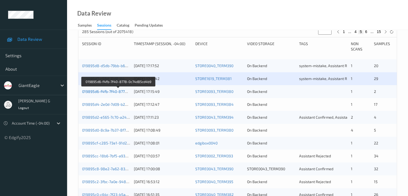
click at [104, 91] on link "019895d6-f4fb-7f40-8778-0c74d85cd4b9" at bounding box center [118, 91] width 72 height 5
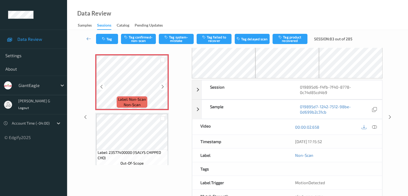
scroll to position [8, 0]
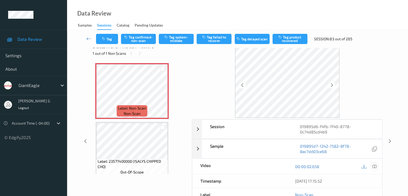
click at [375, 165] on icon at bounding box center [374, 166] width 5 height 5
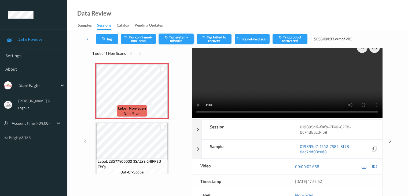
drag, startPoint x: 178, startPoint y: 39, endPoint x: 181, endPoint y: 43, distance: 5.5
click at [178, 39] on button "Tag system-mistake" at bounding box center [176, 39] width 35 height 10
click at [88, 38] on icon at bounding box center [88, 38] width 5 height 5
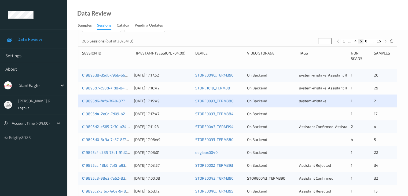
scroll to position [107, 0]
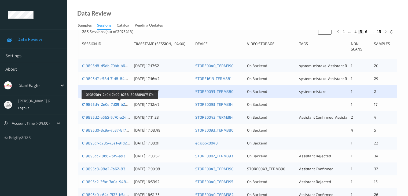
click at [102, 104] on link "019895d4-2e0d-7d09-b258-80888907517b" at bounding box center [119, 104] width 75 height 5
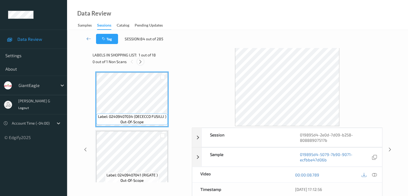
click at [141, 60] on icon at bounding box center [140, 61] width 5 height 5
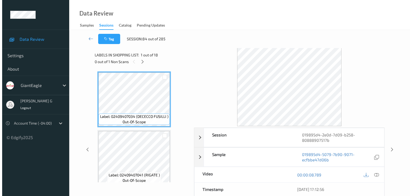
scroll to position [705, 0]
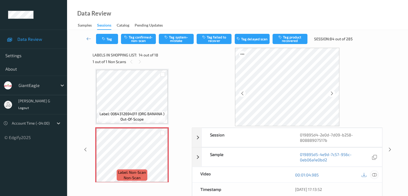
click at [375, 175] on icon at bounding box center [374, 174] width 5 height 5
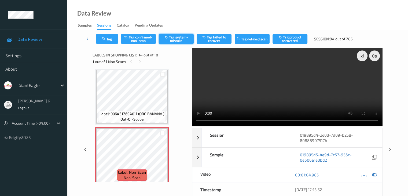
click at [176, 39] on button "Tag system-mistake" at bounding box center [176, 39] width 35 height 10
click at [107, 38] on button "Tag" at bounding box center [107, 39] width 22 height 10
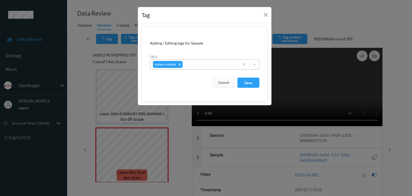
click at [199, 65] on div at bounding box center [210, 64] width 53 height 6
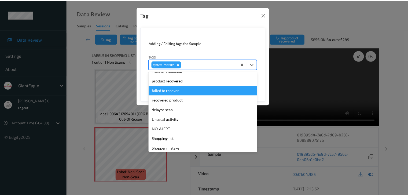
scroll to position [47, 0]
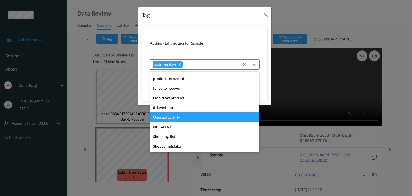
click at [161, 119] on div "Unusual activity" at bounding box center [205, 117] width 110 height 10
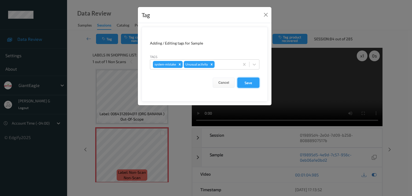
click at [246, 83] on button "Save" at bounding box center [249, 83] width 22 height 10
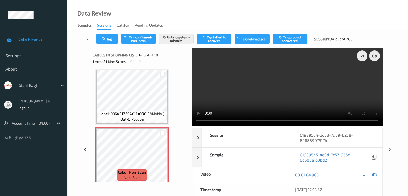
click at [90, 38] on icon at bounding box center [88, 38] width 5 height 5
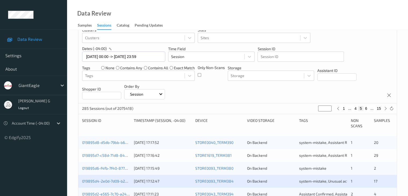
scroll to position [107, 0]
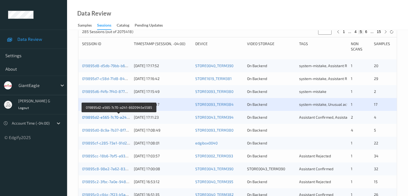
click at [112, 116] on link "019895d2-e565-7c70-a241-6920945e5585" at bounding box center [119, 117] width 74 height 5
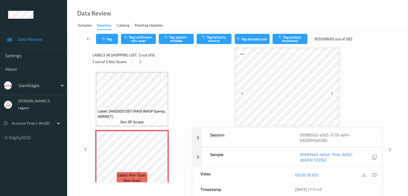
click at [375, 175] on icon at bounding box center [374, 174] width 5 height 5
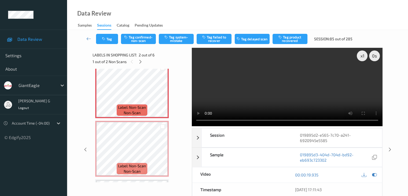
scroll to position [81, 0]
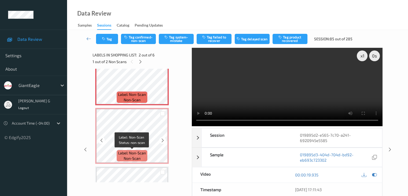
click at [147, 152] on div "Label: Non-Scan non-scan" at bounding box center [132, 155] width 31 height 11
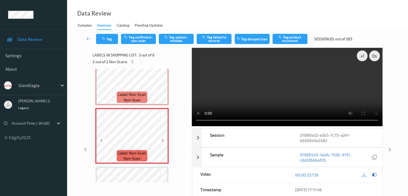
scroll to position [54, 0]
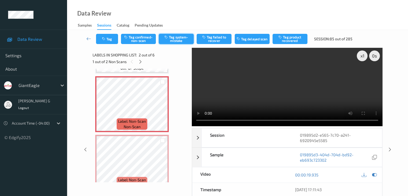
click at [182, 39] on button "Tag system-mistake" at bounding box center [176, 39] width 35 height 10
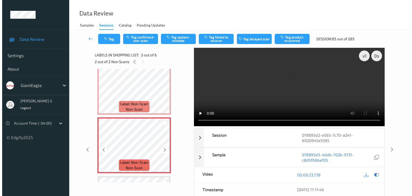
scroll to position [81, 0]
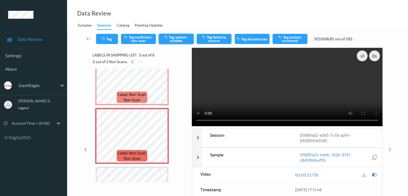
click at [175, 38] on button "Tag system-mistake" at bounding box center [176, 39] width 35 height 10
click at [108, 39] on button "Tag" at bounding box center [107, 39] width 22 height 10
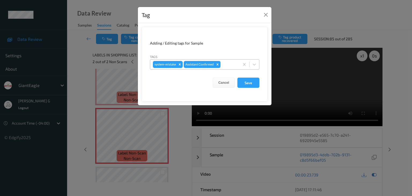
click at [230, 64] on div at bounding box center [229, 64] width 15 height 6
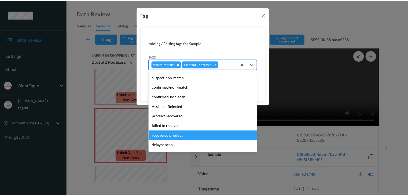
scroll to position [27, 0]
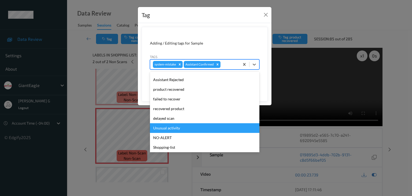
click at [175, 126] on div "Unusual activity" at bounding box center [205, 128] width 110 height 10
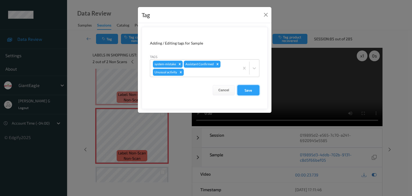
click at [251, 90] on button "Save" at bounding box center [249, 90] width 22 height 10
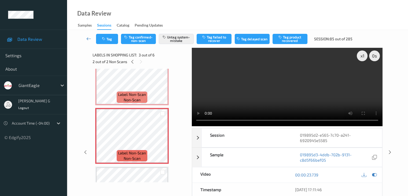
click at [88, 37] on icon at bounding box center [88, 38] width 5 height 5
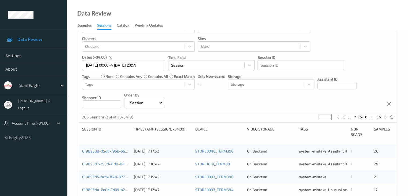
scroll to position [107, 0]
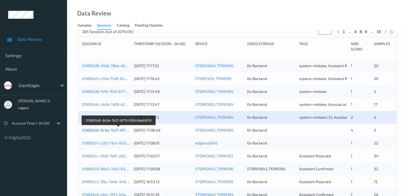
click at [102, 130] on link "019895d0-8c9a-7b37-8f79-09549de69519" at bounding box center [118, 130] width 73 height 5
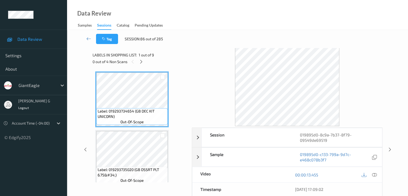
click at [143, 63] on icon at bounding box center [141, 61] width 5 height 5
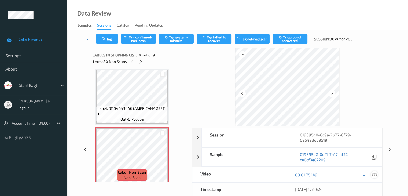
click at [376, 174] on icon at bounding box center [374, 174] width 5 height 5
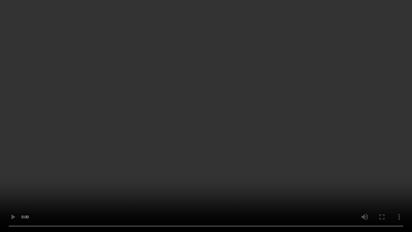
click at [124, 146] on video at bounding box center [206, 116] width 412 height 232
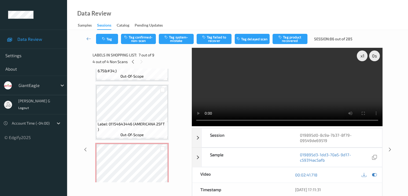
scroll to position [147, 0]
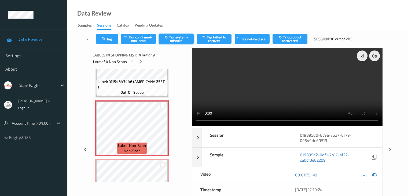
click at [178, 40] on button "Tag system-mistake" at bounding box center [176, 39] width 35 height 10
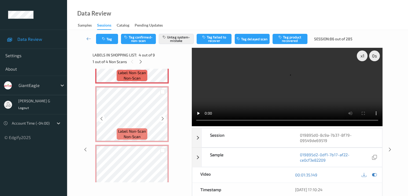
scroll to position [227, 0]
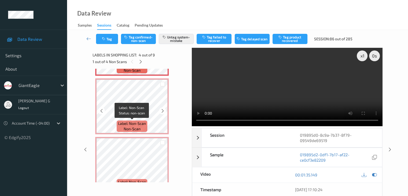
click at [147, 123] on div "Label: Non-Scan non-scan" at bounding box center [132, 126] width 31 height 11
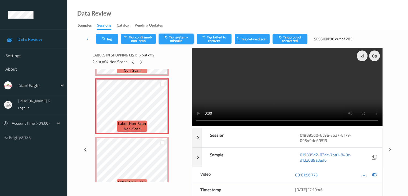
click at [179, 40] on button "Tag system-mistake" at bounding box center [176, 39] width 35 height 10
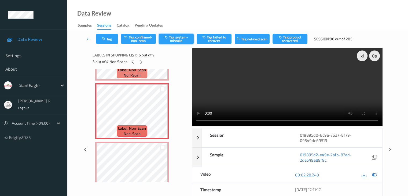
click at [174, 40] on button "Tag system-mistake" at bounding box center [176, 39] width 35 height 10
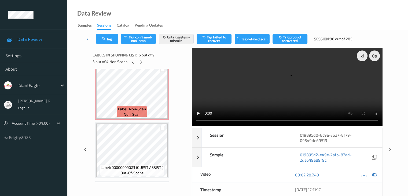
scroll to position [361, 0]
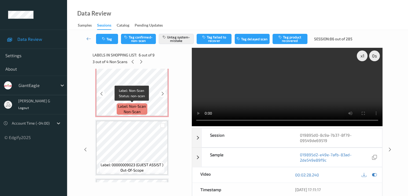
click at [147, 105] on div "Label: Non-Scan non-scan" at bounding box center [132, 108] width 31 height 11
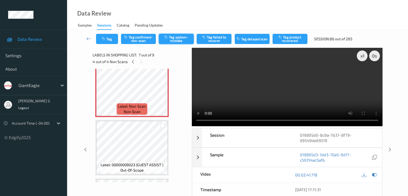
click at [176, 38] on button "Tag system-mistake" at bounding box center [176, 39] width 35 height 10
click at [88, 38] on icon at bounding box center [88, 38] width 5 height 5
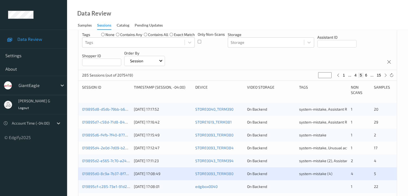
scroll to position [134, 0]
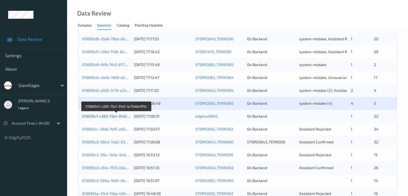
click at [104, 115] on link "019895cf-c285-73e1-91d2-bc75dbe1ff2c" at bounding box center [116, 116] width 69 height 5
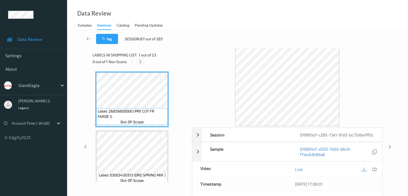
click at [141, 61] on icon at bounding box center [140, 61] width 5 height 5
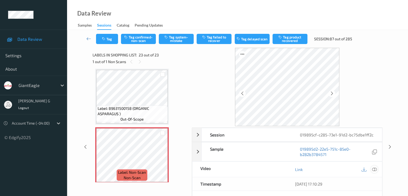
click at [376, 169] on icon at bounding box center [374, 169] width 5 height 5
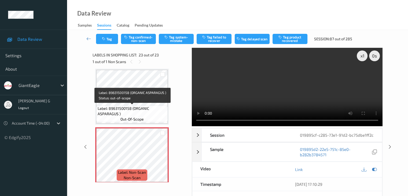
click at [150, 114] on span "Label: 89631500158 (ORGANIC ASPARAGUS )" at bounding box center [132, 111] width 69 height 11
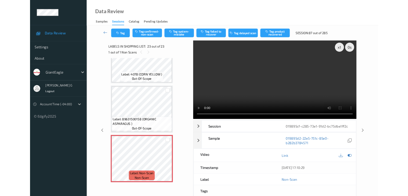
scroll to position [1199, 0]
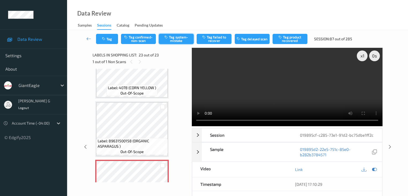
click at [179, 39] on button "Tag system-mistake" at bounding box center [176, 39] width 35 height 10
click at [88, 40] on icon at bounding box center [88, 38] width 5 height 5
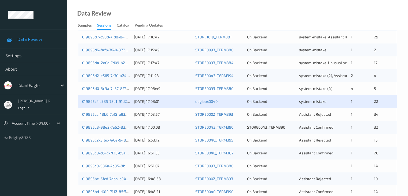
scroll to position [161, 0]
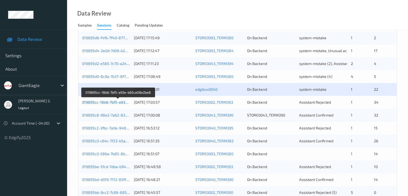
click at [98, 103] on link "019895cc-18b6-7bf5-a93e-b65ca08e2be8" at bounding box center [118, 102] width 73 height 5
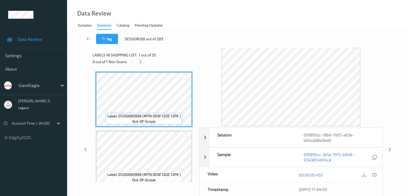
click at [142, 61] on icon at bounding box center [140, 61] width 5 height 5
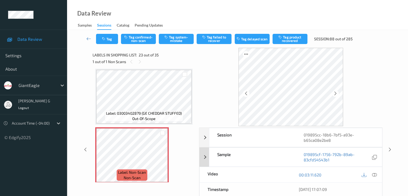
drag, startPoint x: 374, startPoint y: 175, endPoint x: 335, endPoint y: 163, distance: 40.3
click at [374, 174] on icon at bounding box center [374, 174] width 5 height 5
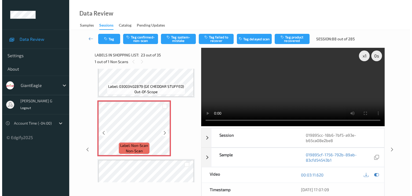
scroll to position [1312, 0]
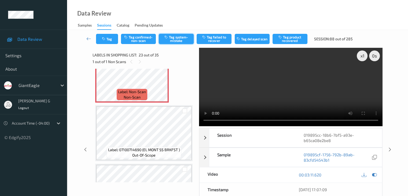
click at [182, 39] on button "Tag system-mistake" at bounding box center [176, 39] width 35 height 10
click at [111, 39] on button "Tag" at bounding box center [107, 39] width 22 height 10
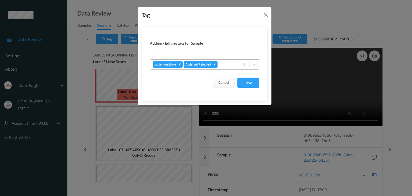
click at [229, 64] on div at bounding box center [228, 64] width 18 height 6
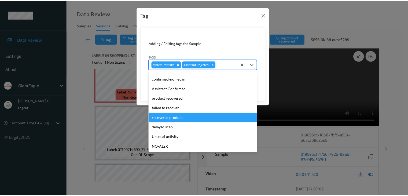
scroll to position [38, 0]
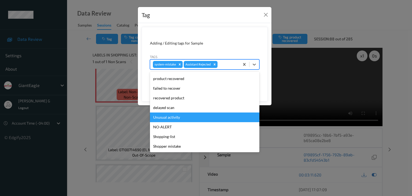
click at [167, 118] on div "Unusual activity" at bounding box center [205, 117] width 110 height 10
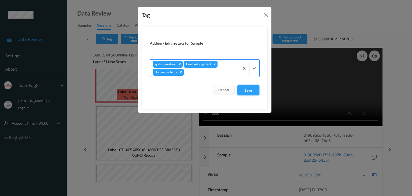
drag, startPoint x: 248, startPoint y: 91, endPoint x: 238, endPoint y: 93, distance: 9.7
click at [248, 90] on button "Save" at bounding box center [249, 90] width 22 height 10
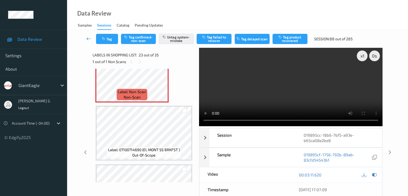
click at [86, 38] on link at bounding box center [89, 39] width 14 height 10
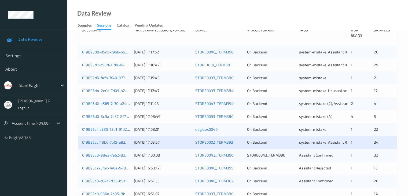
scroll to position [161, 0]
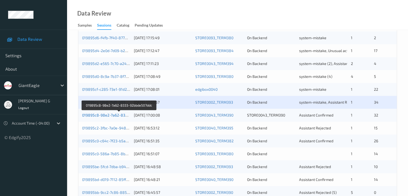
click at [107, 115] on link "019895c8-98e2-7a62-8333-92bbde507ddc" at bounding box center [119, 115] width 74 height 5
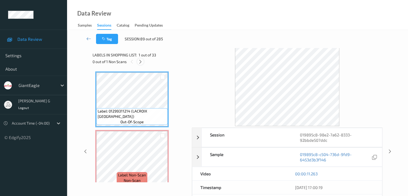
click at [142, 61] on icon at bounding box center [140, 61] width 5 height 5
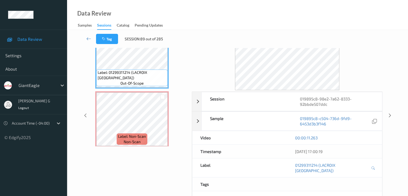
scroll to position [27, 0]
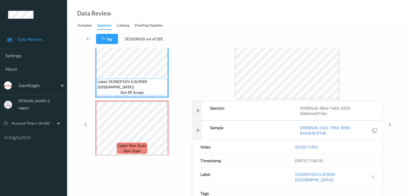
click at [352, 147] on div "00:00:11.263" at bounding box center [334, 146] width 79 height 5
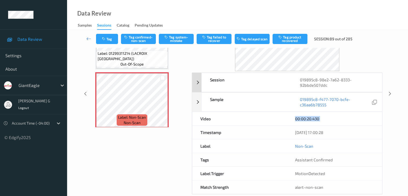
scroll to position [64, 0]
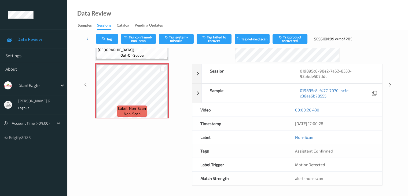
click at [145, 150] on div "Labels in shopping list: 2 out of 33 1 out of 1 Non Scans Label: 01299311214 (L…" at bounding box center [141, 85] width 96 height 202
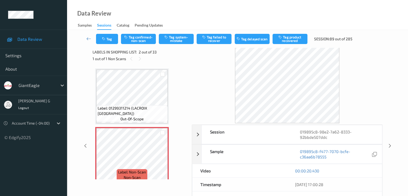
scroll to position [0, 0]
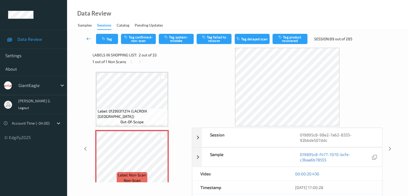
click at [88, 39] on icon at bounding box center [88, 38] width 5 height 5
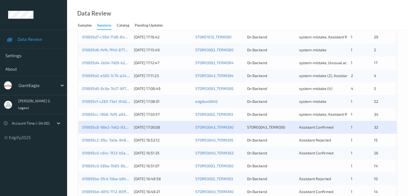
scroll to position [161, 0]
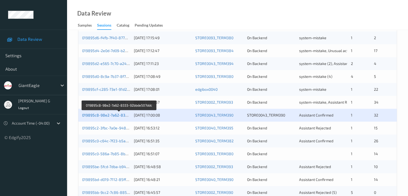
click at [109, 115] on link "019895c8-98e2-7a62-8333-92bbde507ddc" at bounding box center [119, 115] width 74 height 5
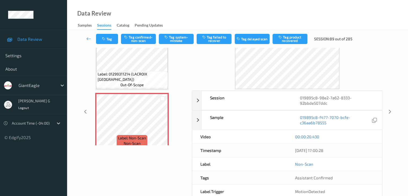
scroll to position [10, 0]
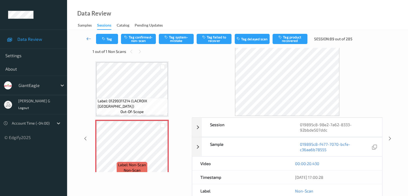
click at [88, 38] on icon at bounding box center [88, 38] width 5 height 5
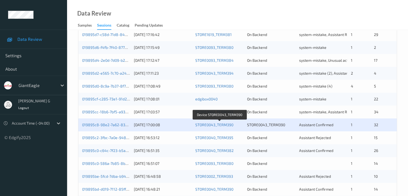
scroll to position [161, 0]
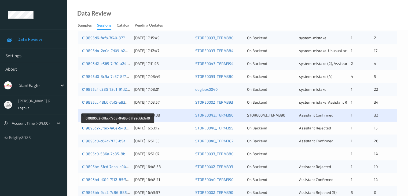
click at [97, 128] on link "019895c2-3fbc-7a0e-9486-37f99d663a19" at bounding box center [118, 128] width 72 height 5
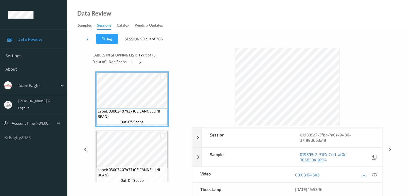
click at [88, 39] on icon at bounding box center [88, 38] width 5 height 5
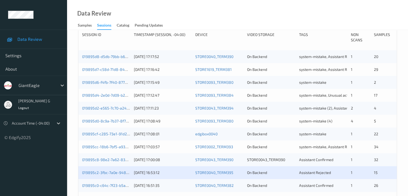
scroll to position [188, 0]
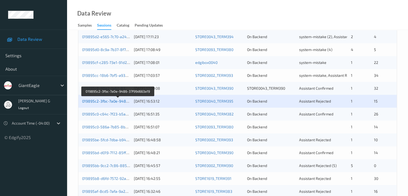
click at [105, 102] on link "019895c2-3fbc-7a0e-9486-37f99d663a19" at bounding box center [118, 101] width 72 height 5
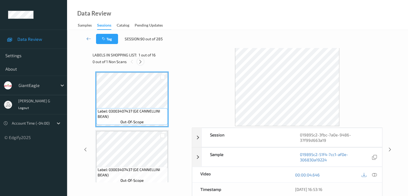
click at [140, 63] on icon at bounding box center [140, 61] width 5 height 5
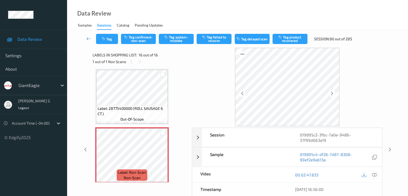
click at [375, 175] on icon at bounding box center [374, 174] width 5 height 5
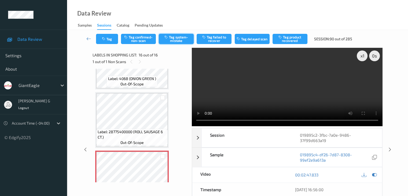
click at [176, 38] on button "Tag system-mistake" at bounding box center [176, 39] width 35 height 10
click at [89, 37] on icon at bounding box center [88, 38] width 5 height 5
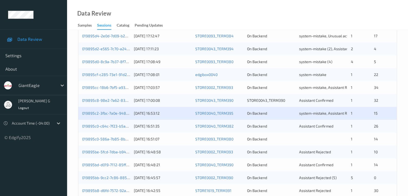
scroll to position [188, 0]
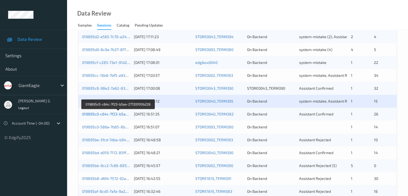
click at [111, 115] on link "019895c0-c64c-7f23-b5aa-27720f00b226" at bounding box center [118, 114] width 72 height 5
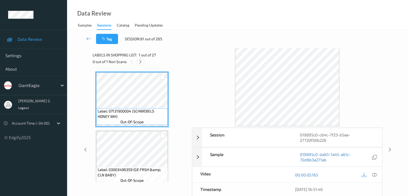
click at [143, 61] on icon at bounding box center [140, 61] width 5 height 5
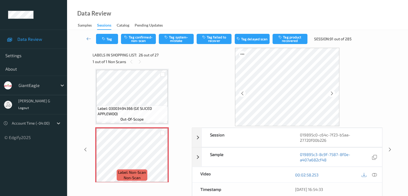
drag, startPoint x: 374, startPoint y: 174, endPoint x: 369, endPoint y: 175, distance: 4.9
click at [374, 173] on icon at bounding box center [374, 174] width 5 height 5
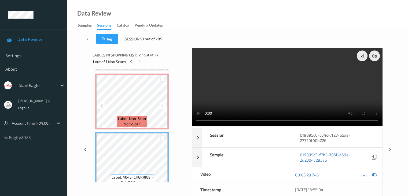
scroll to position [1434, 0]
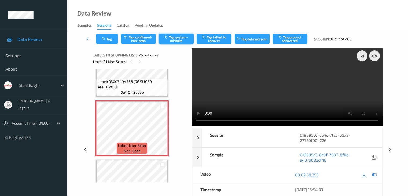
click at [178, 36] on button "Tag system-mistake" at bounding box center [176, 39] width 35 height 10
click at [90, 38] on icon at bounding box center [88, 38] width 5 height 5
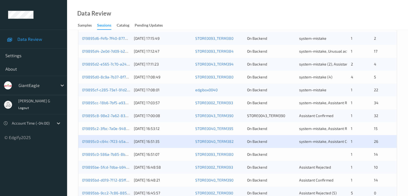
scroll to position [188, 0]
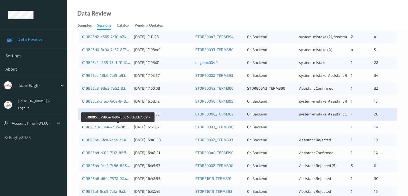
click at [105, 126] on link "019895c0-586a-7b85-8bc2-dcf6bb7b5917" at bounding box center [118, 127] width 72 height 5
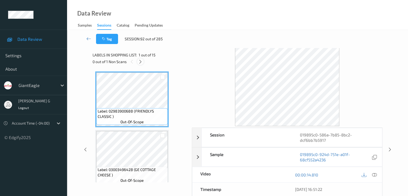
click at [142, 61] on icon at bounding box center [140, 61] width 5 height 5
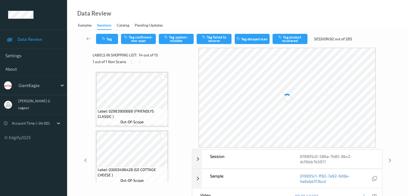
scroll to position [705, 0]
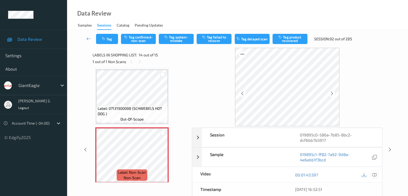
click at [377, 173] on icon at bounding box center [374, 174] width 5 height 5
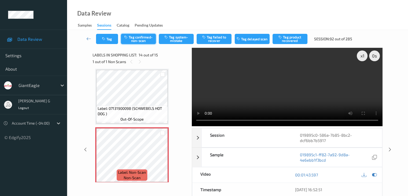
click at [139, 39] on button "Tag confirmed-non-scan" at bounding box center [138, 39] width 35 height 10
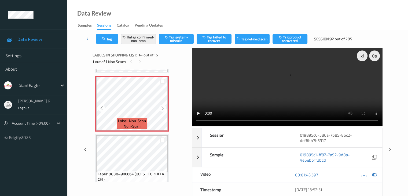
scroll to position [759, 0]
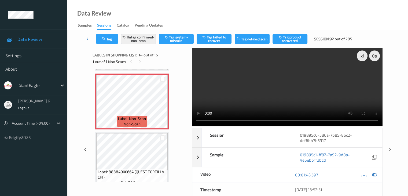
click at [90, 37] on icon at bounding box center [88, 38] width 5 height 5
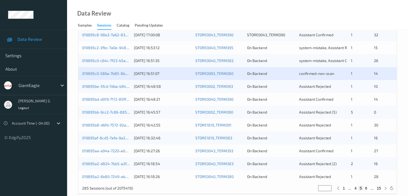
scroll to position [242, 0]
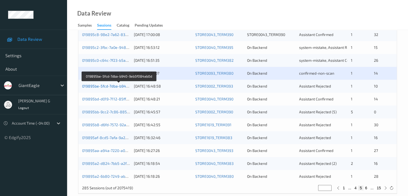
click at [106, 86] on link "019895be-5fcd-7dba-b940-9eb5f084ab0d" at bounding box center [118, 86] width 73 height 5
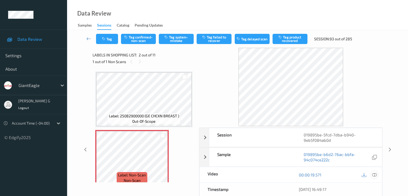
click at [375, 174] on icon at bounding box center [374, 174] width 5 height 5
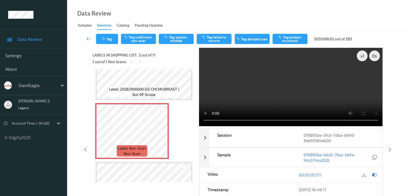
scroll to position [54, 0]
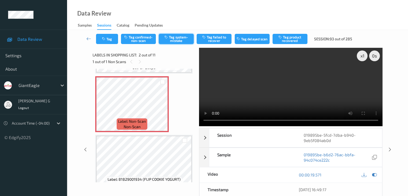
click at [173, 38] on button "Tag system-mistake" at bounding box center [176, 39] width 35 height 10
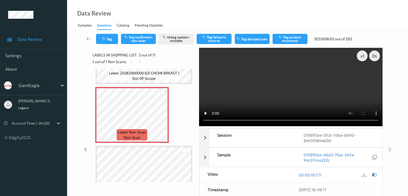
scroll to position [0, 0]
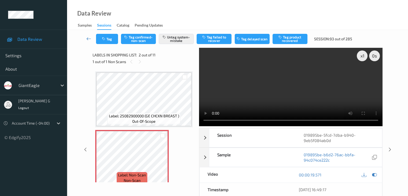
click at [88, 38] on icon at bounding box center [88, 38] width 5 height 5
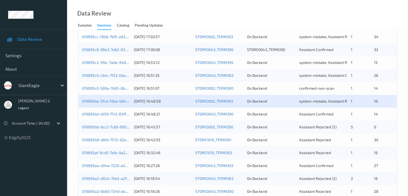
scroll to position [242, 0]
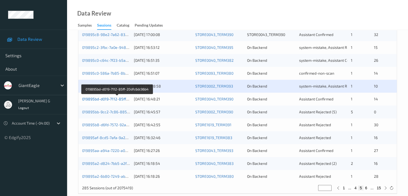
click at [107, 99] on link "019895bd-d019-7112-85ff-20dfc6dc96b4" at bounding box center [117, 99] width 70 height 5
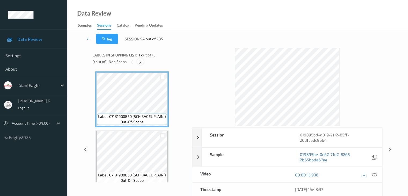
click at [141, 59] on div at bounding box center [140, 61] width 7 height 7
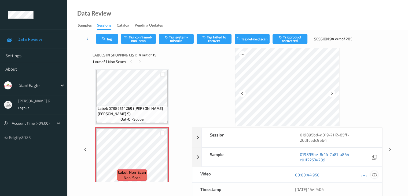
click at [375, 175] on icon at bounding box center [374, 174] width 5 height 5
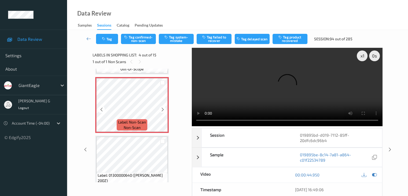
scroll to position [173, 0]
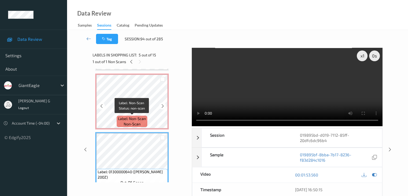
click at [142, 117] on span "Label: Non-Scan" at bounding box center [132, 118] width 28 height 5
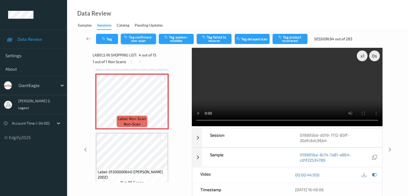
click at [143, 39] on button "Tag confirmed-non-scan" at bounding box center [138, 39] width 35 height 10
click at [214, 40] on button "Tag failed to recover" at bounding box center [214, 39] width 35 height 10
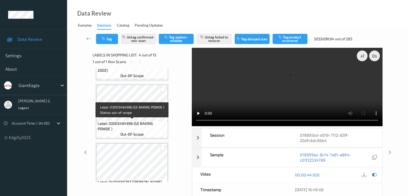
scroll to position [281, 0]
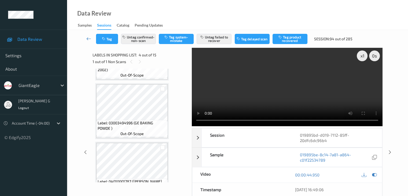
click at [88, 38] on icon at bounding box center [88, 38] width 5 height 5
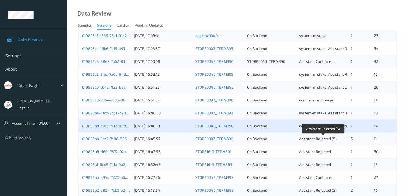
scroll to position [242, 0]
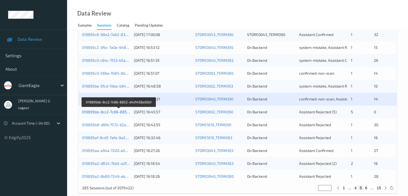
click at [114, 112] on link "019895bb-9cc2-7c86-8852-d4d1458a92b1" at bounding box center [119, 112] width 74 height 5
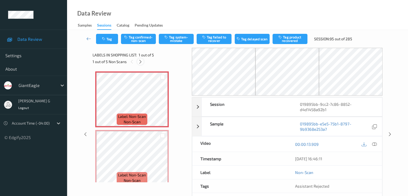
click at [140, 62] on icon at bounding box center [140, 61] width 5 height 5
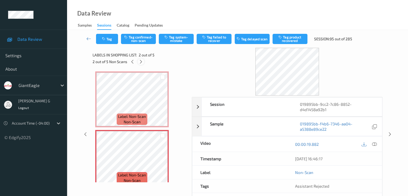
scroll to position [3, 0]
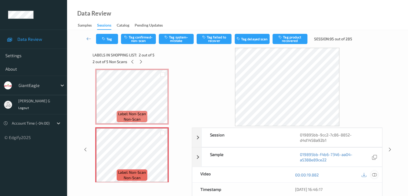
click at [376, 174] on icon at bounding box center [374, 174] width 5 height 5
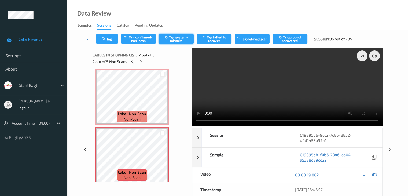
click at [176, 39] on button "Tag system-mistake" at bounding box center [176, 39] width 35 height 10
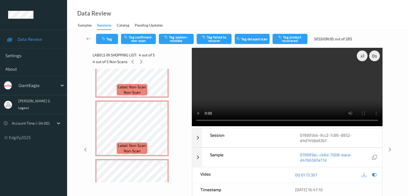
scroll to position [0, 0]
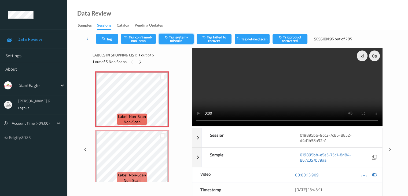
click at [175, 40] on button "Tag system-mistake" at bounding box center [176, 39] width 35 height 10
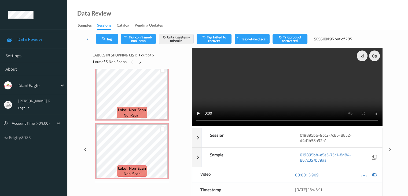
scroll to position [81, 0]
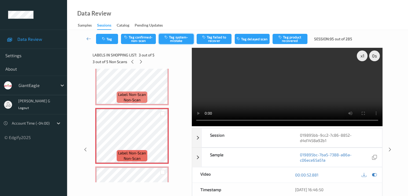
click at [185, 41] on button "Tag system-mistake" at bounding box center [176, 39] width 35 height 10
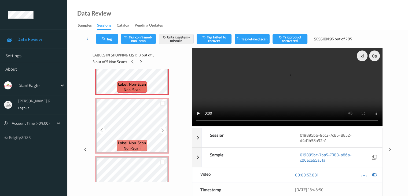
scroll to position [161, 0]
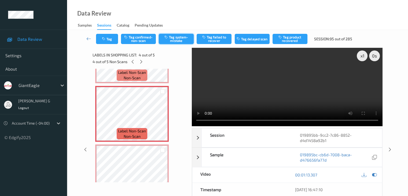
click at [179, 37] on button "Tag system-mistake" at bounding box center [176, 39] width 35 height 10
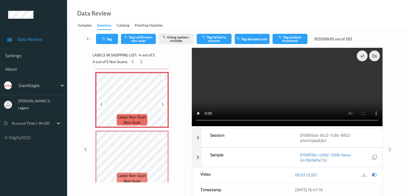
scroll to position [182, 0]
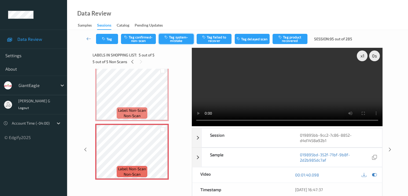
click at [183, 39] on button "Tag system-mistake" at bounding box center [176, 39] width 35 height 10
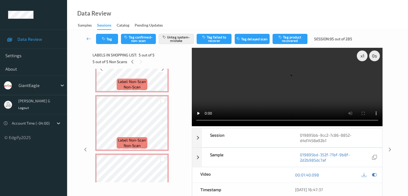
scroll to position [0, 0]
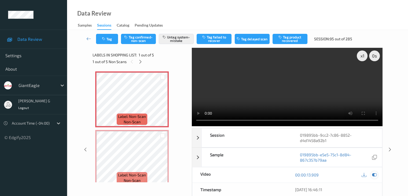
click at [376, 173] on icon at bounding box center [374, 174] width 5 height 5
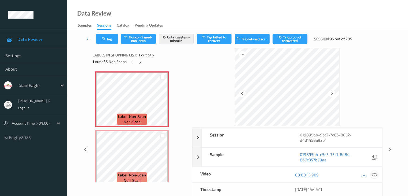
click at [376, 175] on icon at bounding box center [374, 174] width 5 height 5
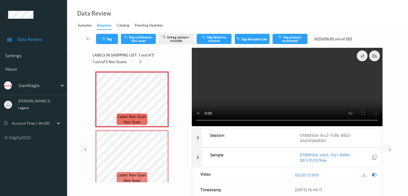
click at [77, 71] on div "Tag Tag confirmed-non-scan Untag system-mistake Tag failed to recover Tag delay…" at bounding box center [237, 146] width 341 height 233
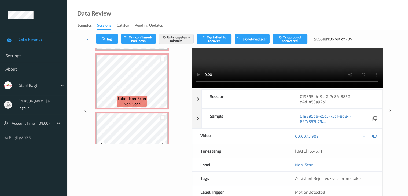
scroll to position [182, 0]
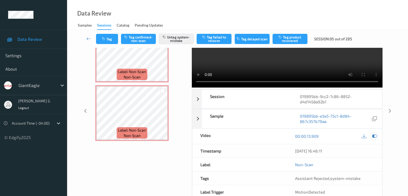
click at [376, 135] on icon at bounding box center [374, 136] width 5 height 5
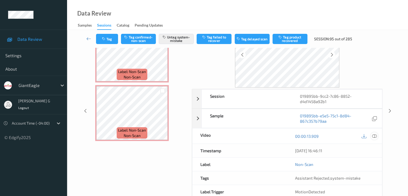
click at [374, 136] on icon at bounding box center [374, 136] width 5 height 5
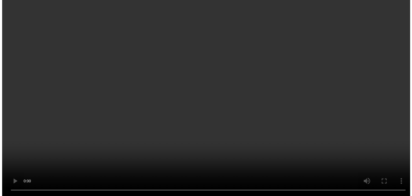
scroll to position [0, 0]
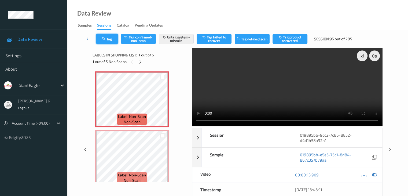
click at [112, 40] on button "Tag" at bounding box center [107, 39] width 22 height 10
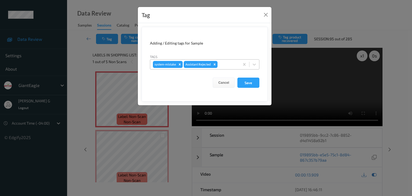
click at [226, 64] on div at bounding box center [228, 64] width 18 height 6
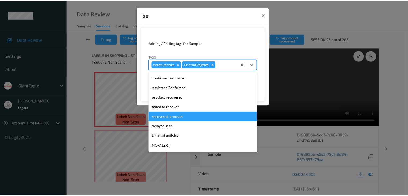
scroll to position [27, 0]
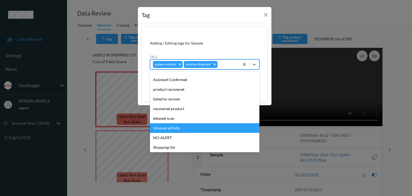
click at [170, 128] on div "Unusual activity" at bounding box center [205, 128] width 110 height 10
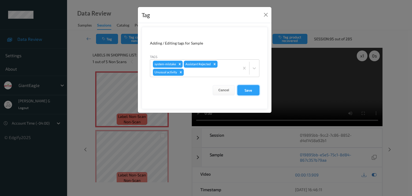
click at [251, 92] on button "Save" at bounding box center [249, 90] width 22 height 10
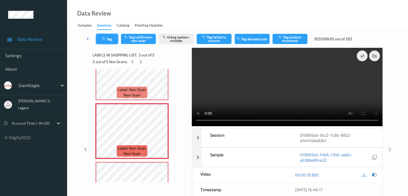
click at [111, 39] on button "Tag" at bounding box center [107, 39] width 22 height 10
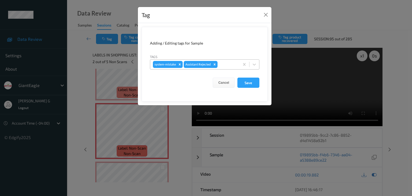
click at [228, 63] on div at bounding box center [228, 64] width 18 height 6
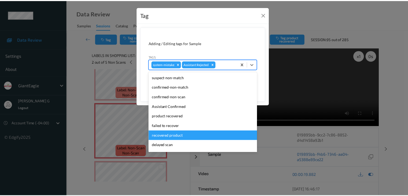
scroll to position [38, 0]
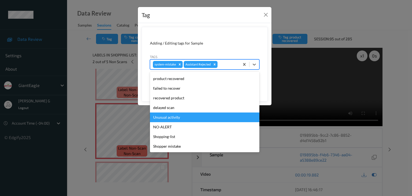
click at [185, 115] on div "Unusual activity" at bounding box center [205, 117] width 110 height 10
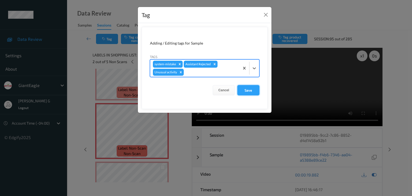
click at [249, 89] on button "Save" at bounding box center [249, 90] width 22 height 10
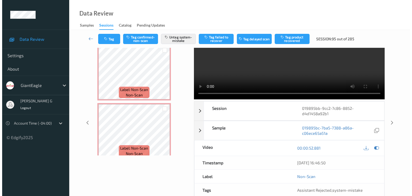
scroll to position [0, 0]
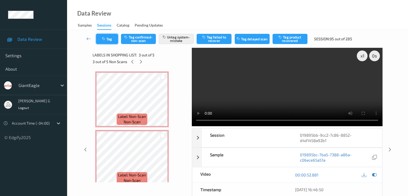
click at [104, 39] on icon "button" at bounding box center [104, 39] width 5 height 4
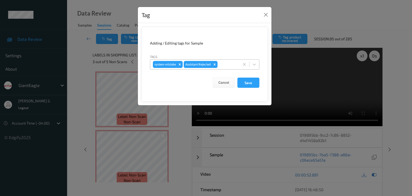
drag, startPoint x: 233, startPoint y: 64, endPoint x: 233, endPoint y: 67, distance: 3.2
click at [233, 64] on div at bounding box center [228, 64] width 18 height 6
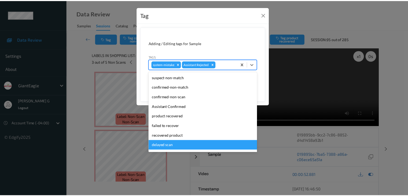
scroll to position [27, 0]
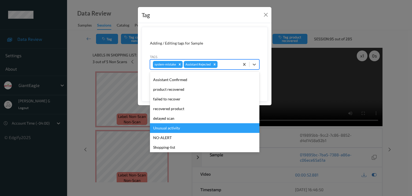
click at [177, 128] on div "Unusual activity" at bounding box center [205, 128] width 110 height 10
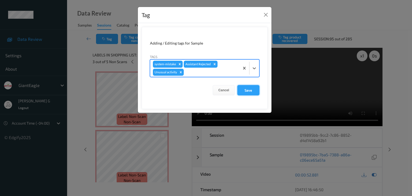
click at [251, 90] on button "Save" at bounding box center [249, 90] width 22 height 10
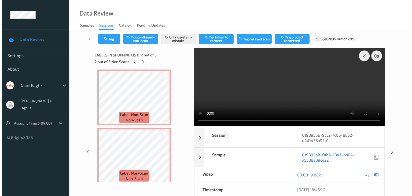
scroll to position [134, 0]
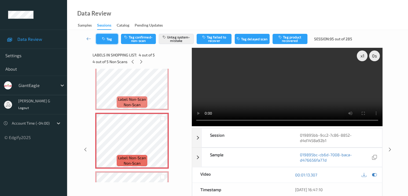
click at [107, 38] on button "Tag" at bounding box center [107, 39] width 22 height 10
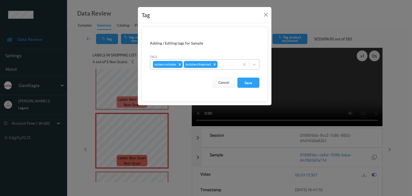
click at [235, 63] on div at bounding box center [228, 64] width 18 height 6
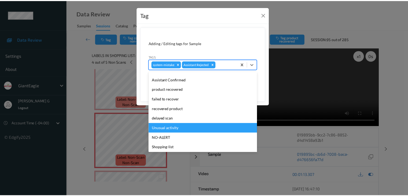
scroll to position [38, 0]
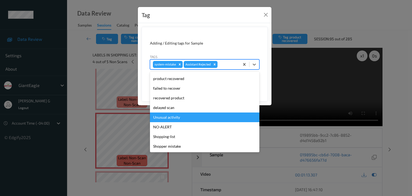
click at [180, 117] on div "Unusual activity" at bounding box center [205, 117] width 110 height 10
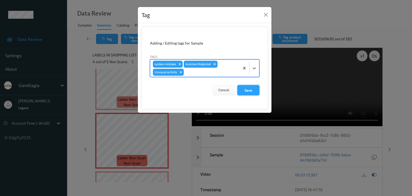
click at [247, 91] on button "Save" at bounding box center [249, 90] width 22 height 10
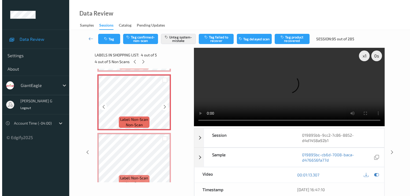
scroll to position [182, 0]
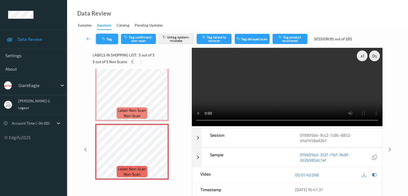
click at [110, 39] on button "Tag" at bounding box center [107, 39] width 22 height 10
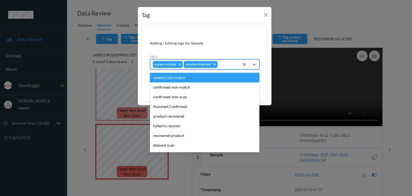
click at [230, 63] on div at bounding box center [228, 64] width 18 height 6
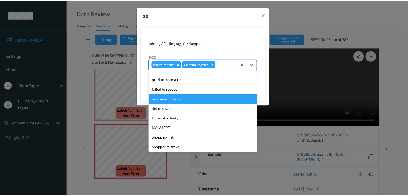
scroll to position [38, 0]
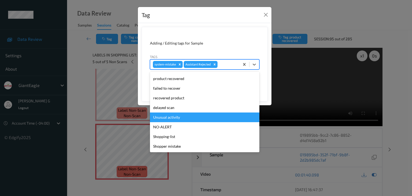
drag, startPoint x: 175, startPoint y: 119, endPoint x: 182, endPoint y: 118, distance: 7.3
click at [175, 119] on div "Unusual activity" at bounding box center [205, 117] width 110 height 10
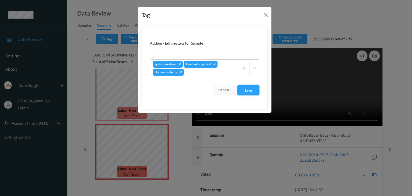
click at [248, 91] on button "Save" at bounding box center [249, 90] width 22 height 10
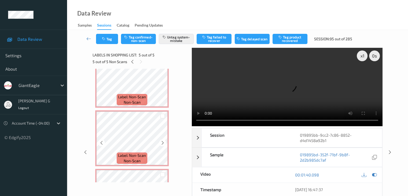
scroll to position [74, 0]
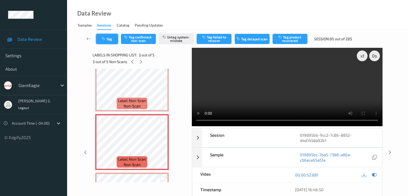
click at [108, 37] on button "Tag" at bounding box center [107, 39] width 22 height 10
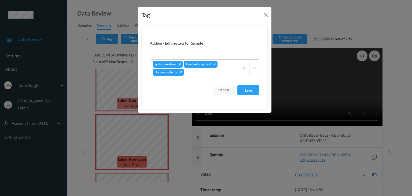
click at [343, 19] on div "Tag Adding / Editing tags for Sample Tags system-mistake Assistant Rejected Unu…" at bounding box center [206, 98] width 412 height 196
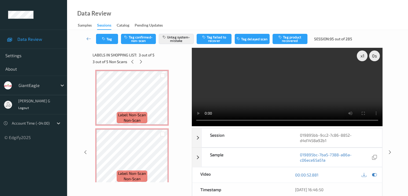
scroll to position [0, 0]
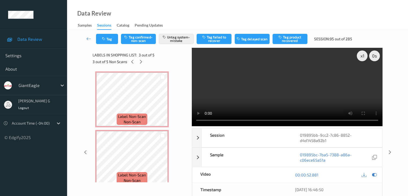
drag, startPoint x: 88, startPoint y: 38, endPoint x: 95, endPoint y: 16, distance: 22.7
click at [88, 38] on icon at bounding box center [88, 38] width 5 height 5
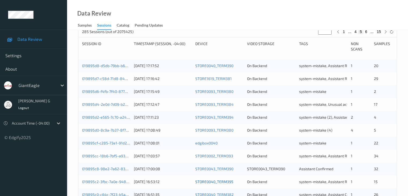
scroll to position [215, 0]
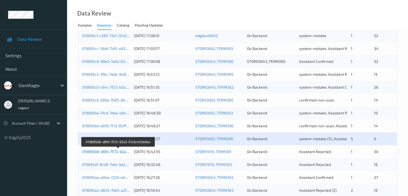
click at [106, 151] on link "019895b8-d6fd-7572-92a3-01c6c403e9ce" at bounding box center [118, 151] width 72 height 5
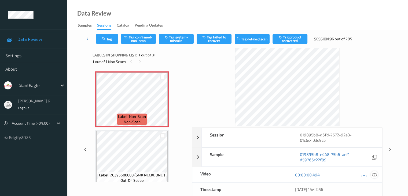
click at [374, 174] on icon at bounding box center [374, 174] width 5 height 5
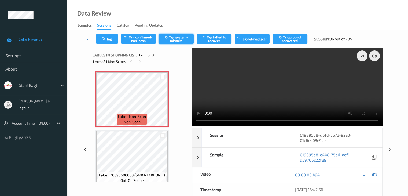
click at [179, 39] on button "Tag system-mistake" at bounding box center [176, 39] width 35 height 10
click at [88, 46] on div "Tag Tag confirmed-non-scan Untag system-mistake Tag failed to recover Tag delay…" at bounding box center [237, 39] width 319 height 18
click at [89, 38] on icon at bounding box center [88, 38] width 5 height 5
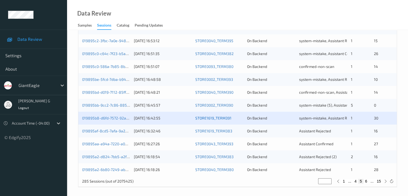
scroll to position [250, 0]
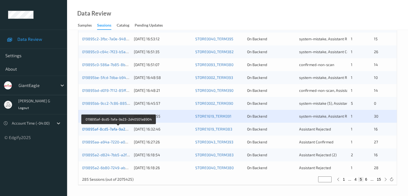
click at [102, 129] on link "019895af-8cd5-7afa-9a23-2d40501a8904" at bounding box center [118, 129] width 73 height 5
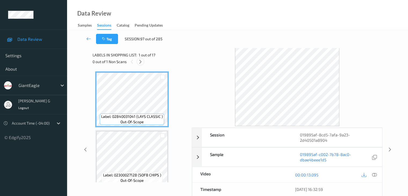
click at [141, 61] on icon at bounding box center [140, 61] width 5 height 5
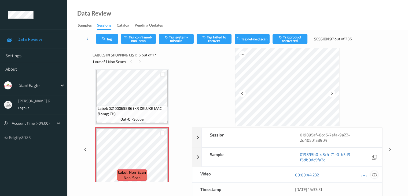
click at [376, 175] on icon at bounding box center [374, 174] width 5 height 5
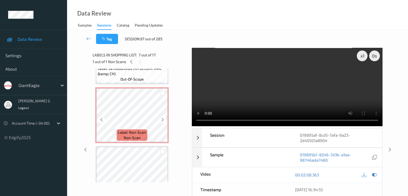
scroll to position [205, 0]
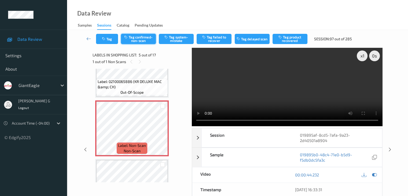
click at [144, 39] on button "Tag confirmed-non-scan" at bounding box center [138, 39] width 35 height 10
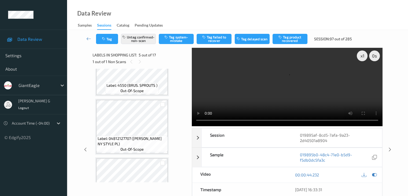
scroll to position [527, 0]
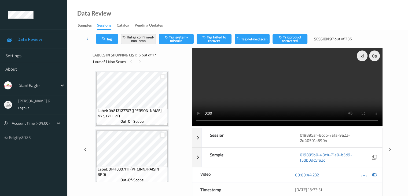
click at [162, 135] on div at bounding box center [162, 135] width 5 height 5
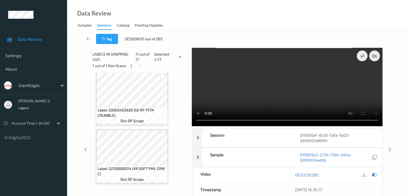
scroll to position [662, 0]
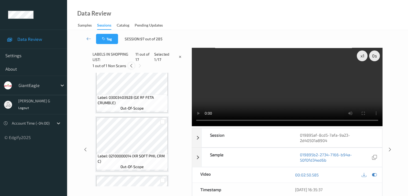
click at [130, 66] on icon at bounding box center [131, 65] width 5 height 5
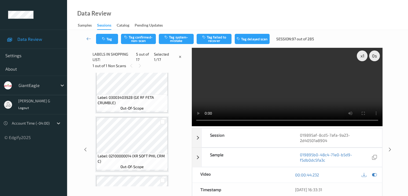
scroll to position [178, 0]
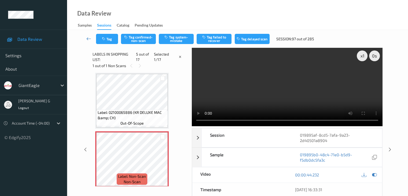
click at [88, 38] on icon at bounding box center [88, 38] width 5 height 5
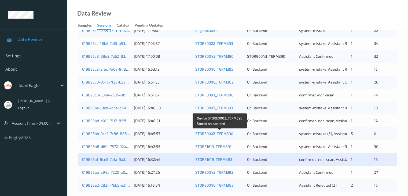
scroll to position [242, 0]
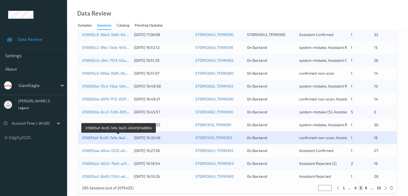
click at [103, 137] on link "019895af-8cd5-7afa-9a23-2d40501a8904" at bounding box center [118, 137] width 73 height 5
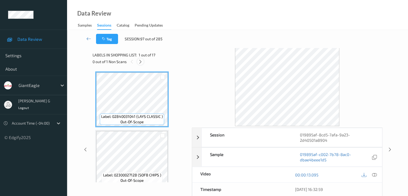
click at [140, 61] on icon at bounding box center [140, 61] width 5 height 5
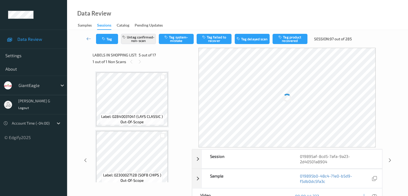
scroll to position [178, 0]
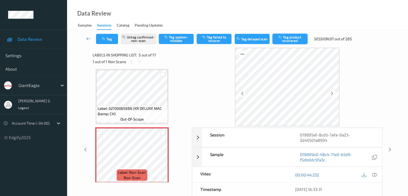
click at [293, 39] on button "Tag product recovered" at bounding box center [290, 39] width 35 height 10
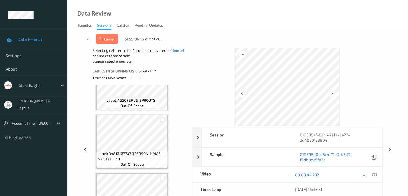
scroll to position [527, 0]
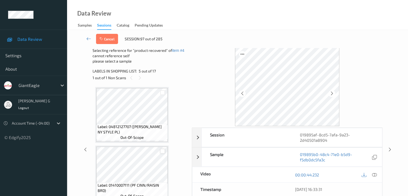
click at [163, 152] on div at bounding box center [162, 151] width 5 height 5
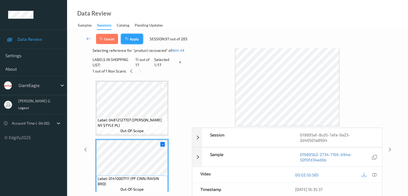
click at [136, 39] on button "Apply" at bounding box center [132, 39] width 22 height 10
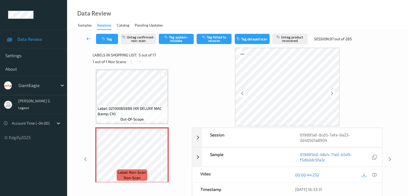
click at [90, 36] on icon at bounding box center [88, 38] width 5 height 5
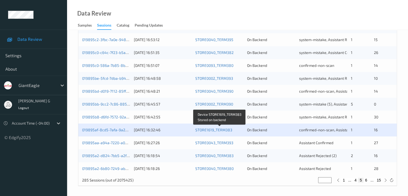
scroll to position [250, 0]
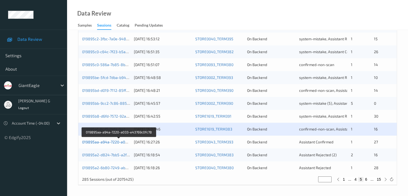
click at [100, 141] on link "019895aa-a94a-7220-a033-e43769c0fc78" at bounding box center [118, 142] width 73 height 5
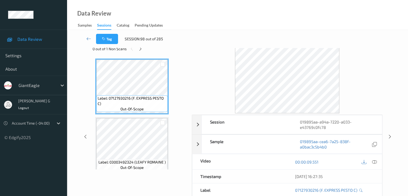
scroll to position [12, 0]
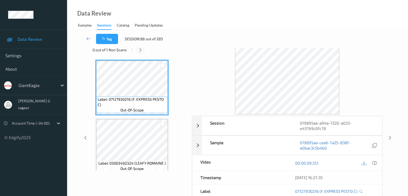
click at [141, 49] on icon at bounding box center [140, 50] width 5 height 5
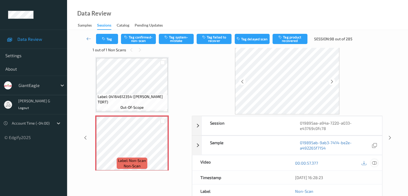
click at [376, 162] on icon at bounding box center [374, 163] width 5 height 5
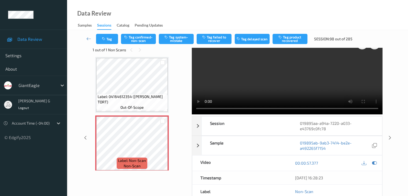
scroll to position [0, 0]
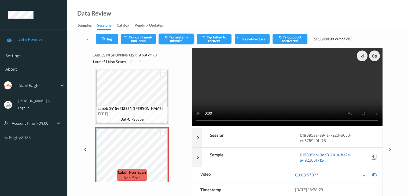
click at [178, 38] on button "Tag system-mistake" at bounding box center [176, 39] width 35 height 10
click at [91, 39] on icon at bounding box center [88, 38] width 5 height 5
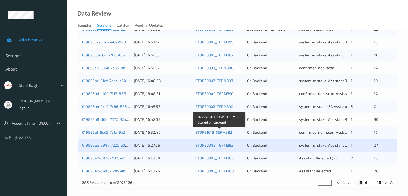
scroll to position [250, 0]
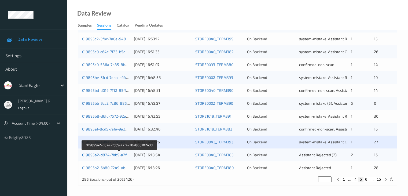
click at [106, 155] on link "019895a2-d824-7bb5-a2fa-20a806702a3d" at bounding box center [119, 154] width 74 height 5
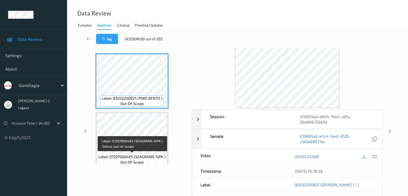
scroll to position [12, 0]
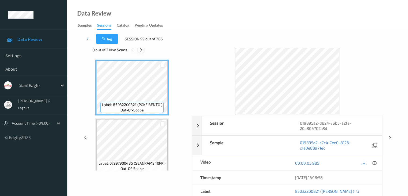
click at [142, 48] on div "Tag Session: 99 out of 285" at bounding box center [237, 39] width 319 height 18
drag, startPoint x: 142, startPoint y: 50, endPoint x: 145, endPoint y: 52, distance: 3.4
click at [142, 50] on icon at bounding box center [141, 50] width 5 height 5
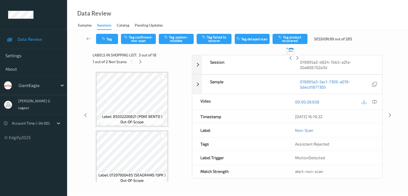
scroll to position [61, 0]
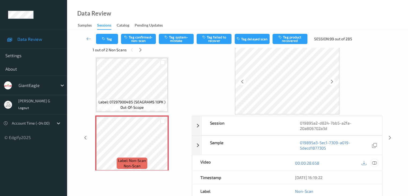
click at [375, 163] on icon at bounding box center [374, 163] width 5 height 5
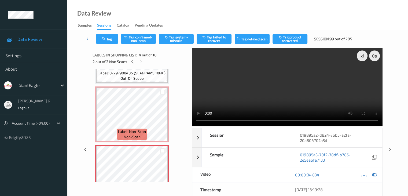
scroll to position [107, 0]
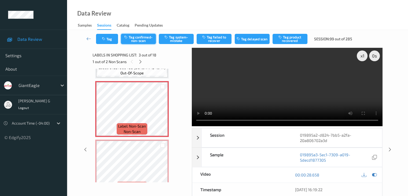
click at [144, 39] on button "Tag confirmed-non-scan" at bounding box center [138, 39] width 35 height 10
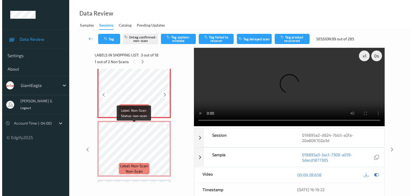
scroll to position [134, 0]
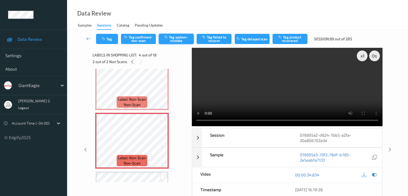
click at [184, 39] on button "Tag system-mistake" at bounding box center [176, 39] width 35 height 10
click at [111, 39] on button "Tag" at bounding box center [107, 39] width 22 height 10
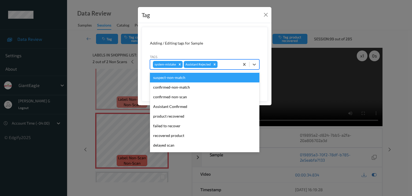
click at [231, 68] on div "system-mistake Assistant Rejected" at bounding box center [194, 64] width 89 height 9
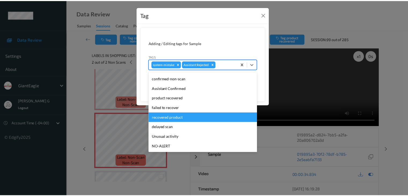
scroll to position [27, 0]
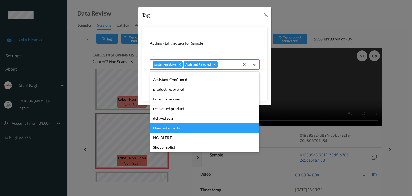
click at [180, 129] on div "Unusual activity" at bounding box center [205, 128] width 110 height 10
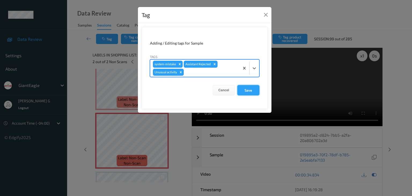
click at [252, 89] on button "Save" at bounding box center [249, 90] width 22 height 10
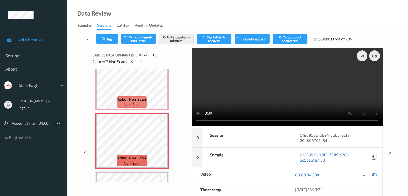
click at [89, 38] on icon at bounding box center [88, 38] width 5 height 5
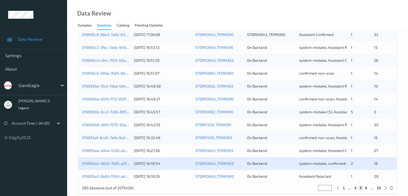
scroll to position [250, 0]
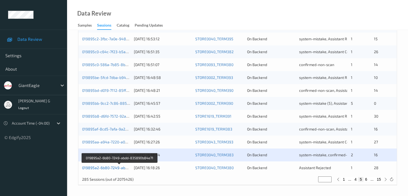
click at [114, 168] on link "019895a2-6b80-7249-abdd-835890b84e71" at bounding box center [119, 167] width 75 height 5
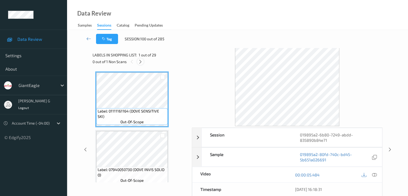
click at [140, 61] on icon at bounding box center [140, 61] width 5 height 5
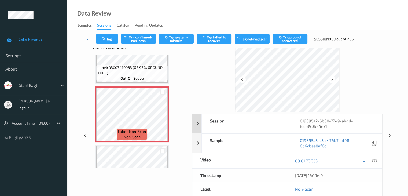
scroll to position [27, 0]
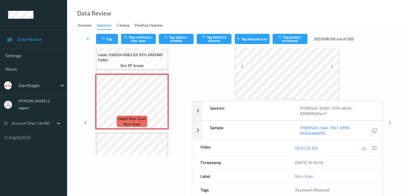
click at [375, 148] on icon at bounding box center [374, 148] width 5 height 5
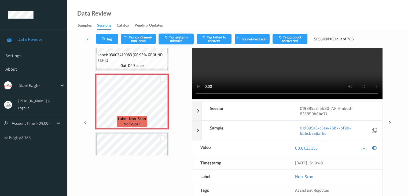
click at [177, 40] on button "Tag system-mistake" at bounding box center [176, 39] width 35 height 10
click at [87, 38] on icon at bounding box center [88, 38] width 5 height 5
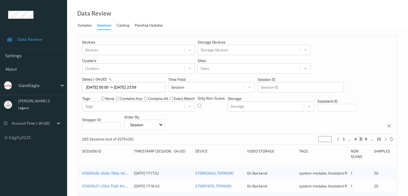
click at [380, 139] on button "15" at bounding box center [379, 139] width 8 height 5
type input "**"
click at [368, 139] on button "14" at bounding box center [368, 139] width 8 height 5
type input "**"
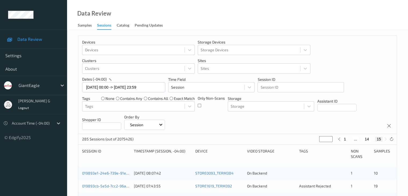
type input "**"
click at [363, 139] on button "13" at bounding box center [361, 139] width 8 height 5
type input "**"
click at [359, 139] on button "12" at bounding box center [357, 139] width 8 height 5
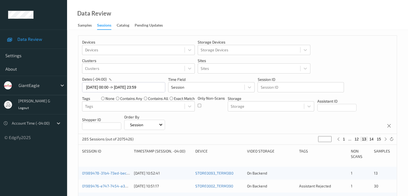
type input "**"
click at [351, 138] on button "11" at bounding box center [351, 139] width 8 height 5
type input "**"
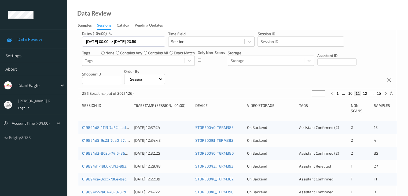
scroll to position [54, 0]
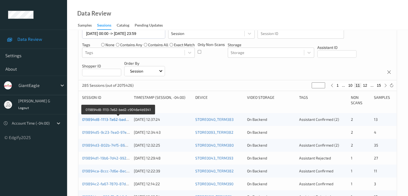
click at [107, 120] on link "019894d8-1113-7a62-bad2-c9046e4b9341" at bounding box center [118, 119] width 73 height 5
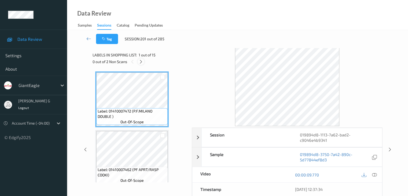
click at [143, 61] on icon at bounding box center [141, 61] width 5 height 5
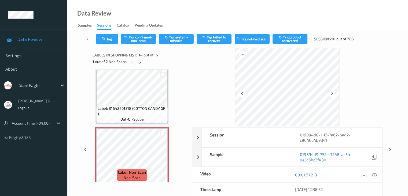
click at [375, 175] on icon at bounding box center [374, 174] width 5 height 5
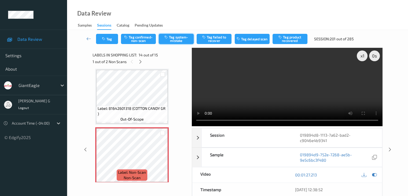
click at [178, 39] on button "Tag system-mistake" at bounding box center [176, 39] width 35 height 10
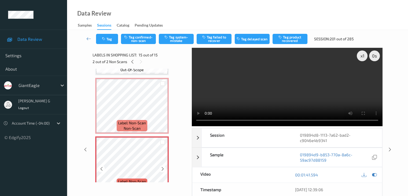
scroll to position [767, 0]
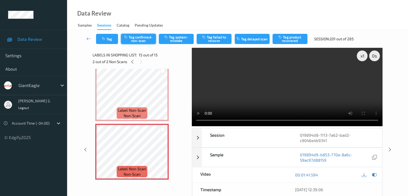
click at [142, 40] on button "Tag confirmed-non-scan" at bounding box center [138, 39] width 35 height 10
click at [212, 39] on button "Tag failed to recover" at bounding box center [214, 39] width 35 height 10
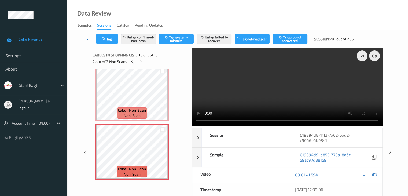
click at [88, 39] on icon at bounding box center [88, 38] width 5 height 5
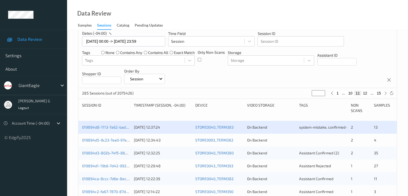
scroll to position [134, 0]
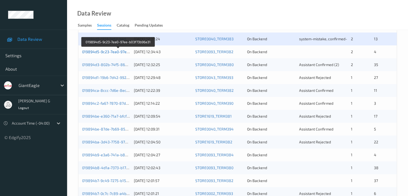
click at [106, 52] on link "019894d5-9c23-7ea0-97ee-b03f73b96a31" at bounding box center [118, 51] width 72 height 5
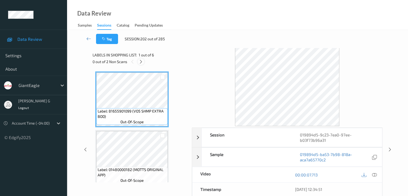
click at [143, 61] on icon at bounding box center [141, 61] width 5 height 5
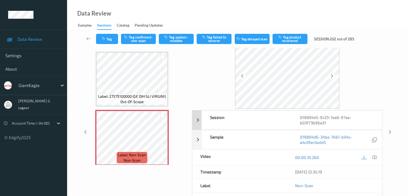
scroll to position [27, 0]
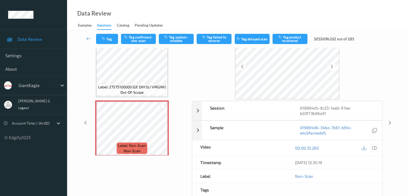
click at [377, 147] on icon at bounding box center [374, 148] width 5 height 5
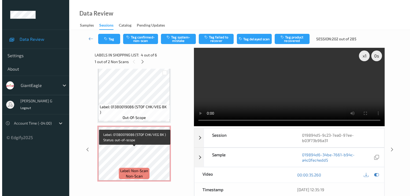
scroll to position [240, 0]
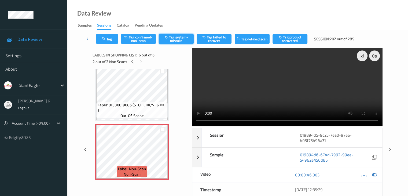
click at [177, 40] on button "Tag system-mistake" at bounding box center [176, 39] width 35 height 10
click at [109, 38] on button "Tag" at bounding box center [107, 39] width 22 height 10
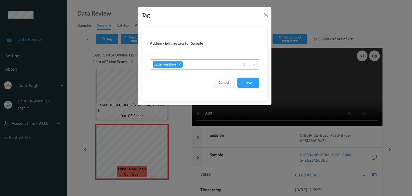
click at [201, 64] on div at bounding box center [210, 64] width 53 height 6
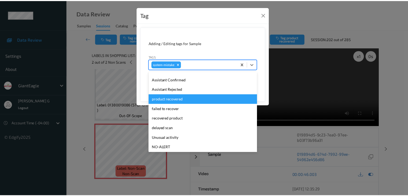
scroll to position [47, 0]
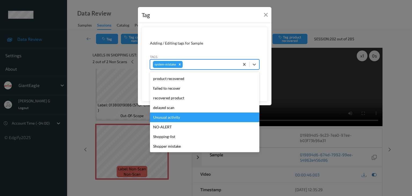
click at [172, 117] on div "Unusual activity" at bounding box center [205, 117] width 110 height 10
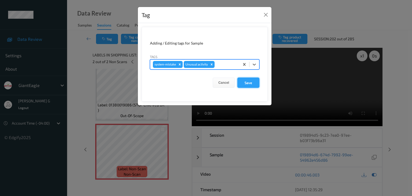
click at [252, 83] on button "Save" at bounding box center [249, 83] width 22 height 10
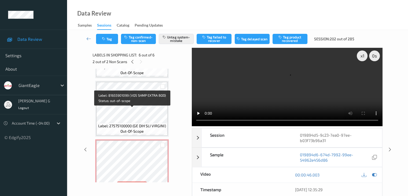
scroll to position [134, 0]
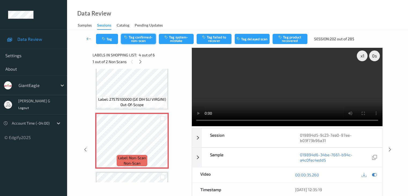
click at [141, 38] on button "Tag confirmed-non-scan" at bounding box center [138, 39] width 35 height 10
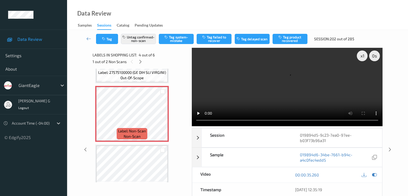
scroll to position [240, 0]
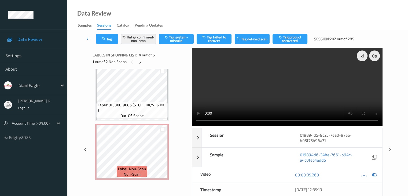
click at [89, 37] on icon at bounding box center [88, 38] width 5 height 5
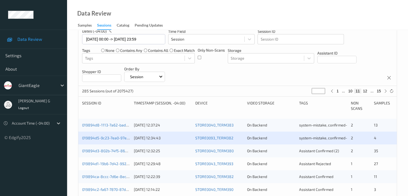
scroll to position [54, 0]
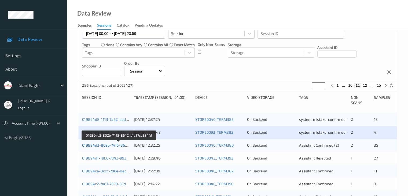
click at [103, 146] on link "019894d3-802b-74f5-8642-b1a57cd584fd" at bounding box center [119, 145] width 74 height 5
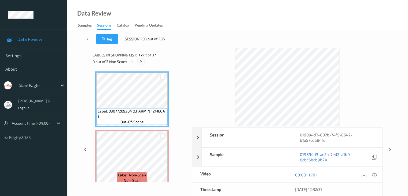
click at [141, 63] on icon at bounding box center [141, 61] width 5 height 5
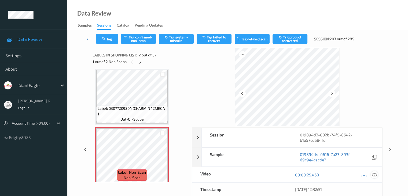
click at [374, 174] on icon at bounding box center [374, 174] width 5 height 5
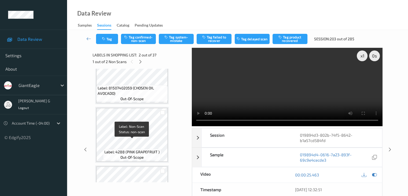
scroll to position [969, 0]
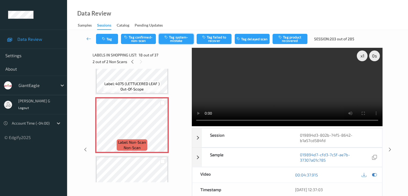
click at [178, 39] on button "Tag system-mistake" at bounding box center [176, 39] width 35 height 10
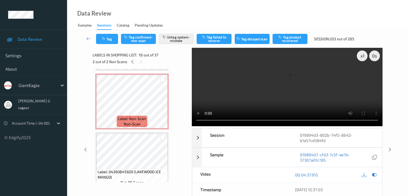
scroll to position [30, 0]
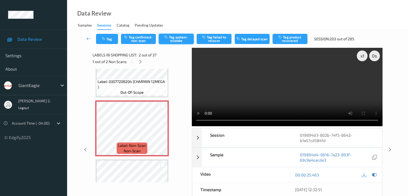
click at [175, 39] on button "Tag system-mistake" at bounding box center [176, 39] width 35 height 10
